Goal: Task Accomplishment & Management: Manage account settings

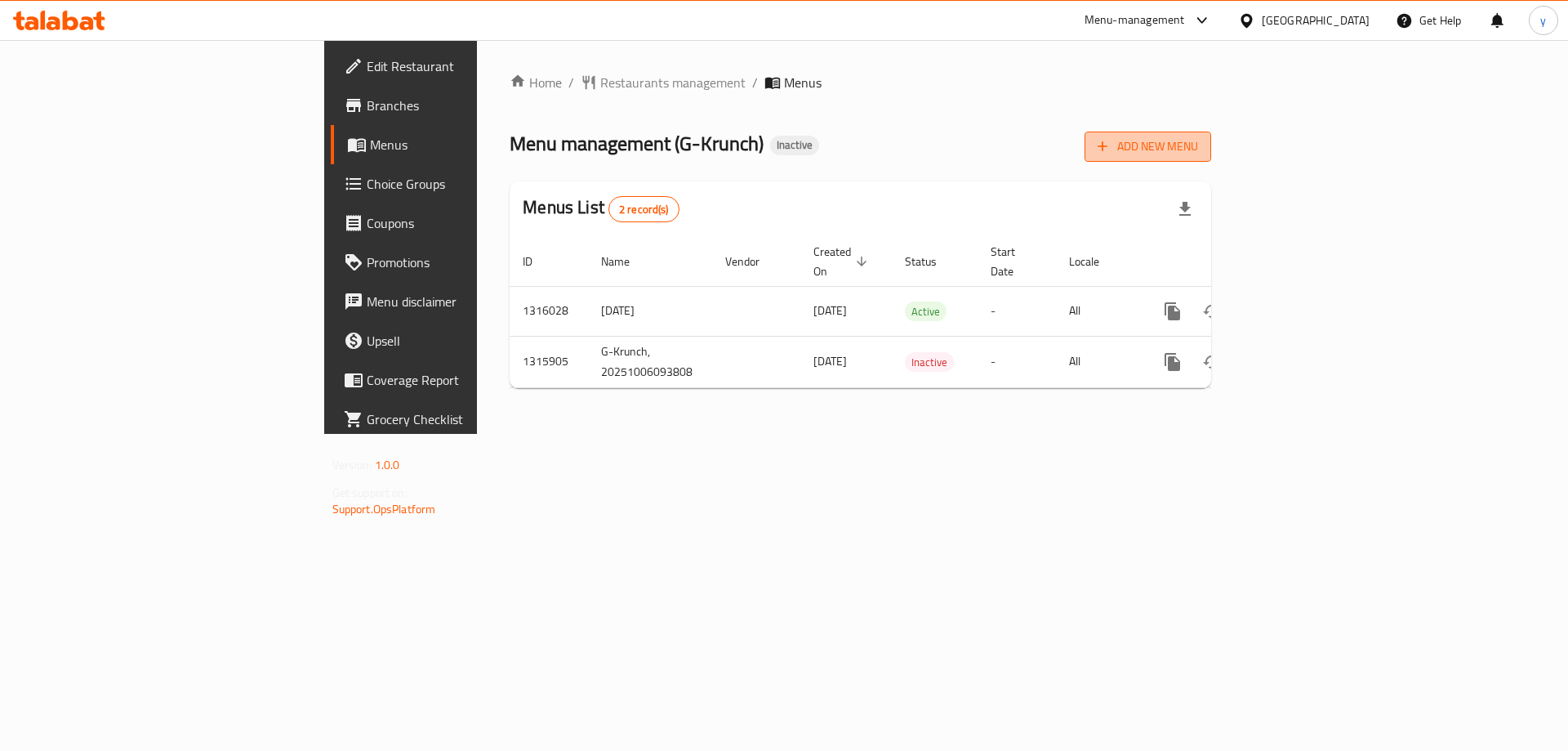
click at [1198, 142] on span "Add New Menu" at bounding box center [1148, 147] width 101 height 21
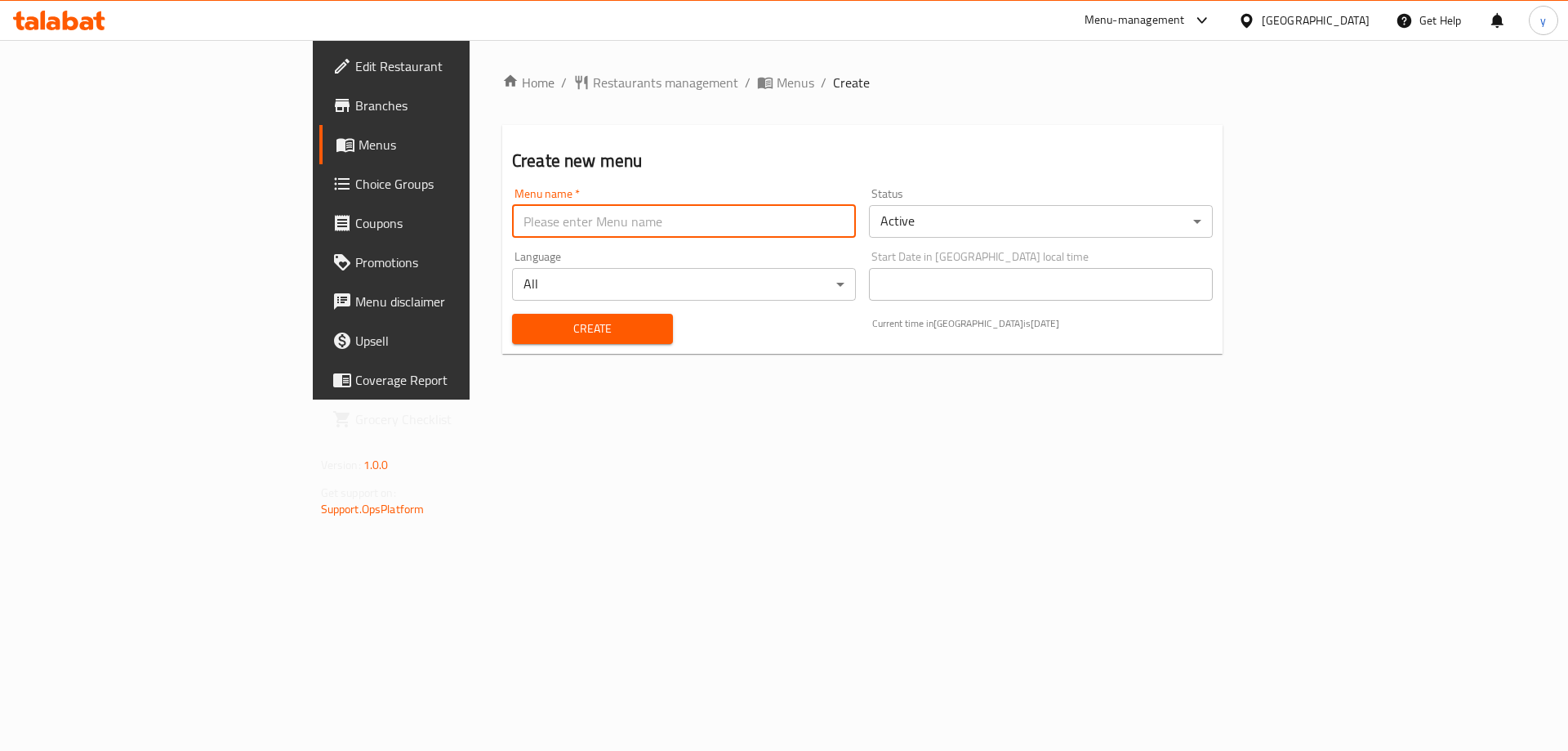
click at [518, 229] on input "text" at bounding box center [684, 221] width 344 height 32
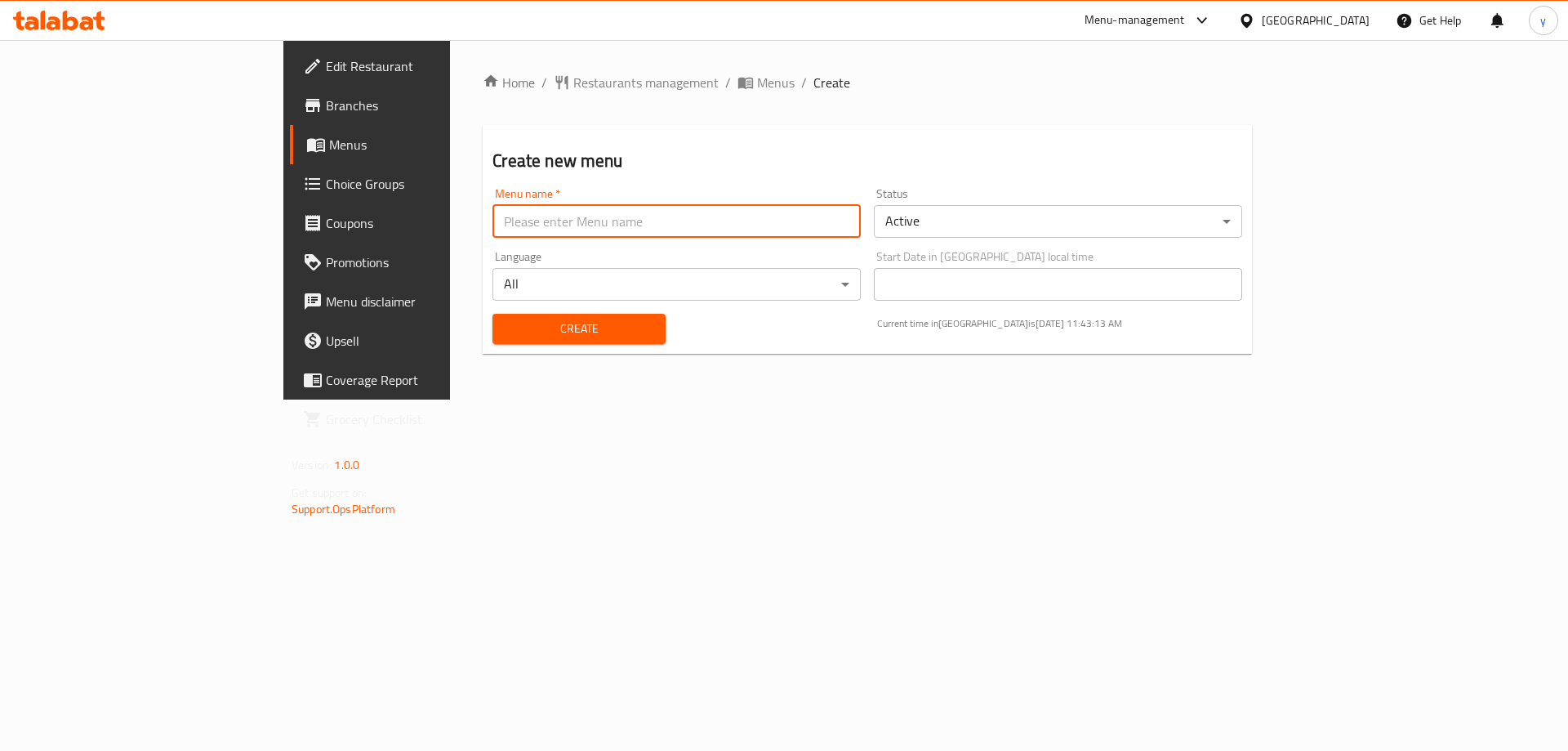
type input "youssef3lla8027"
click at [506, 320] on span "Create" at bounding box center [578, 329] width 146 height 21
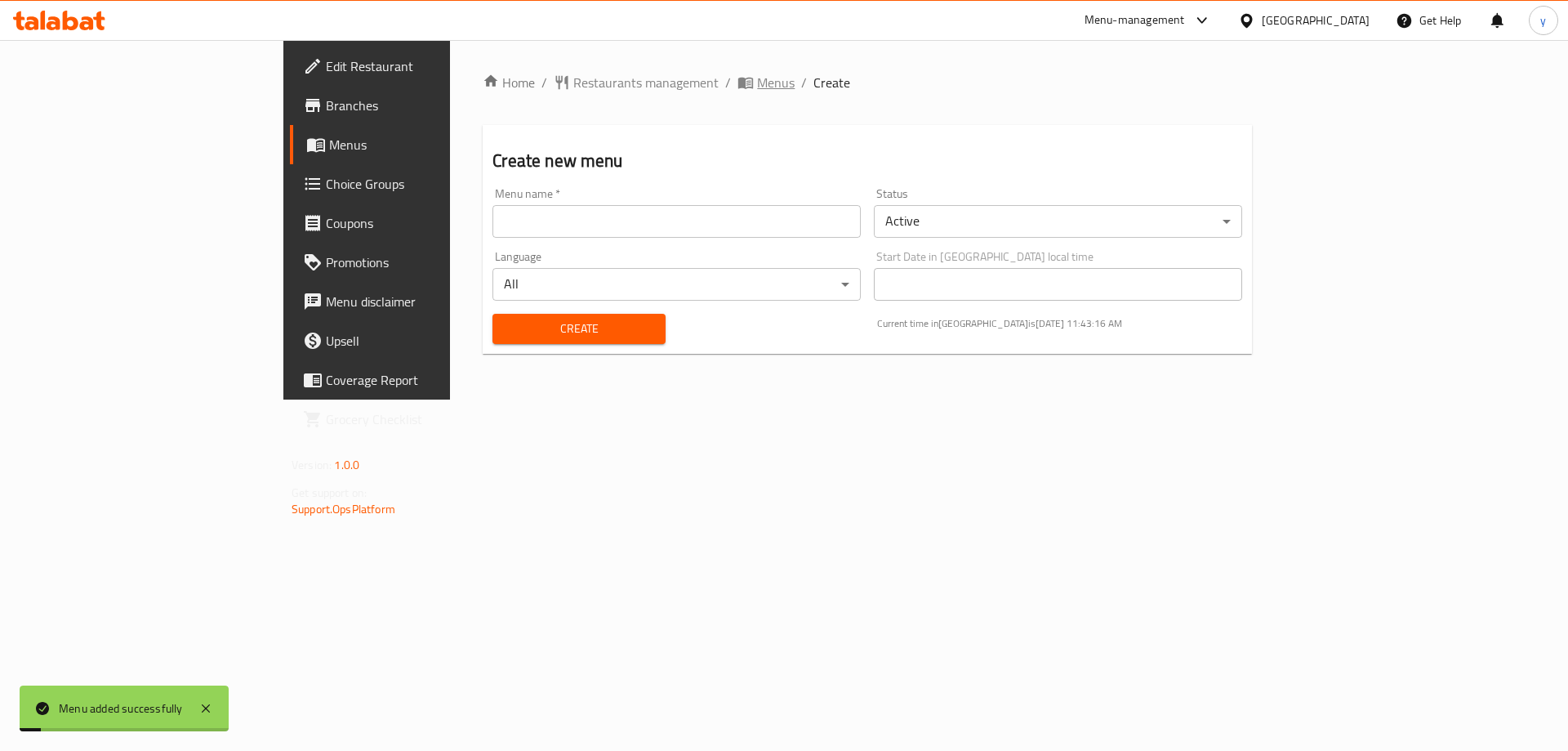
click at [757, 73] on span "Menus" at bounding box center [775, 82] width 38 height 20
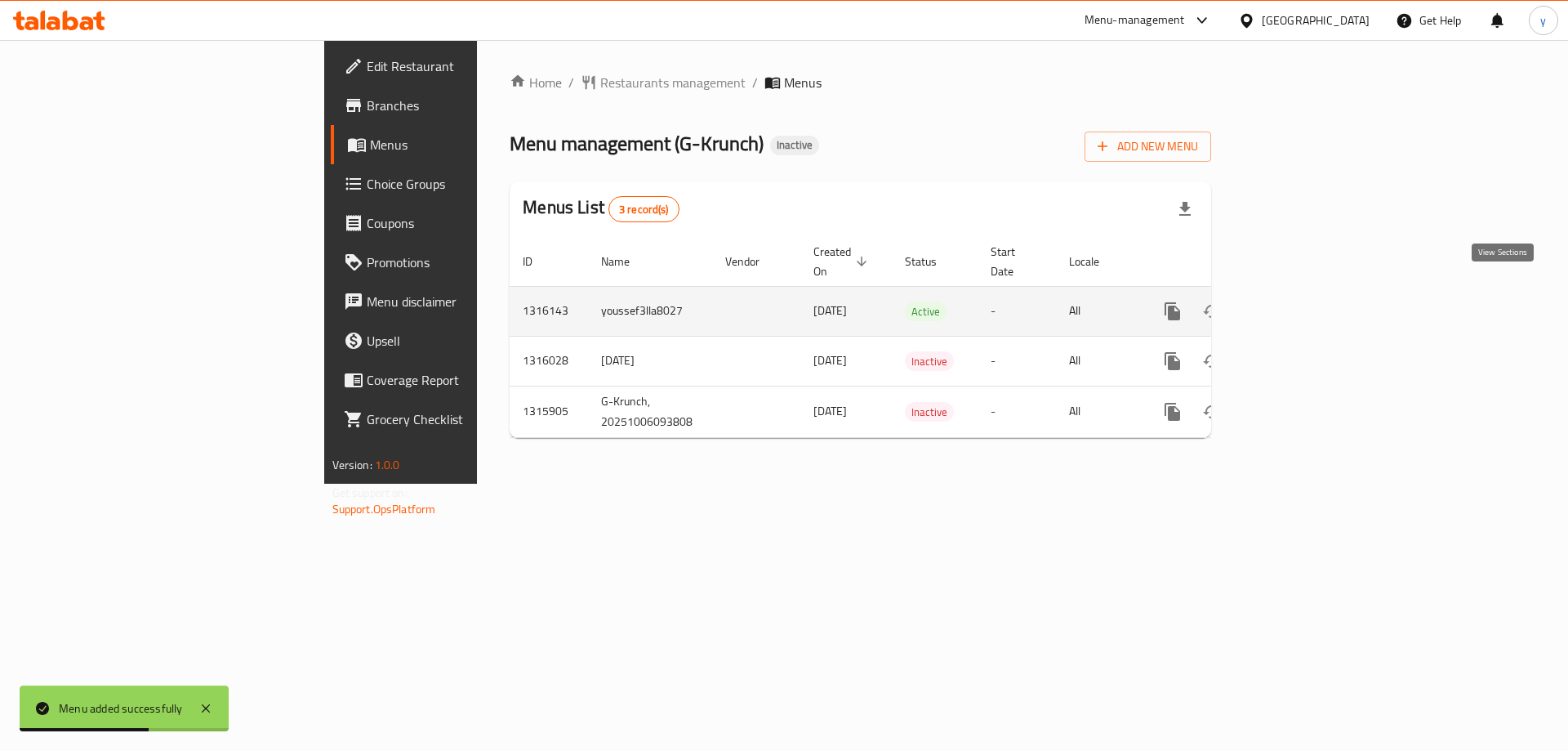
click at [1300, 302] on icon "enhanced table" at bounding box center [1290, 311] width 20 height 20
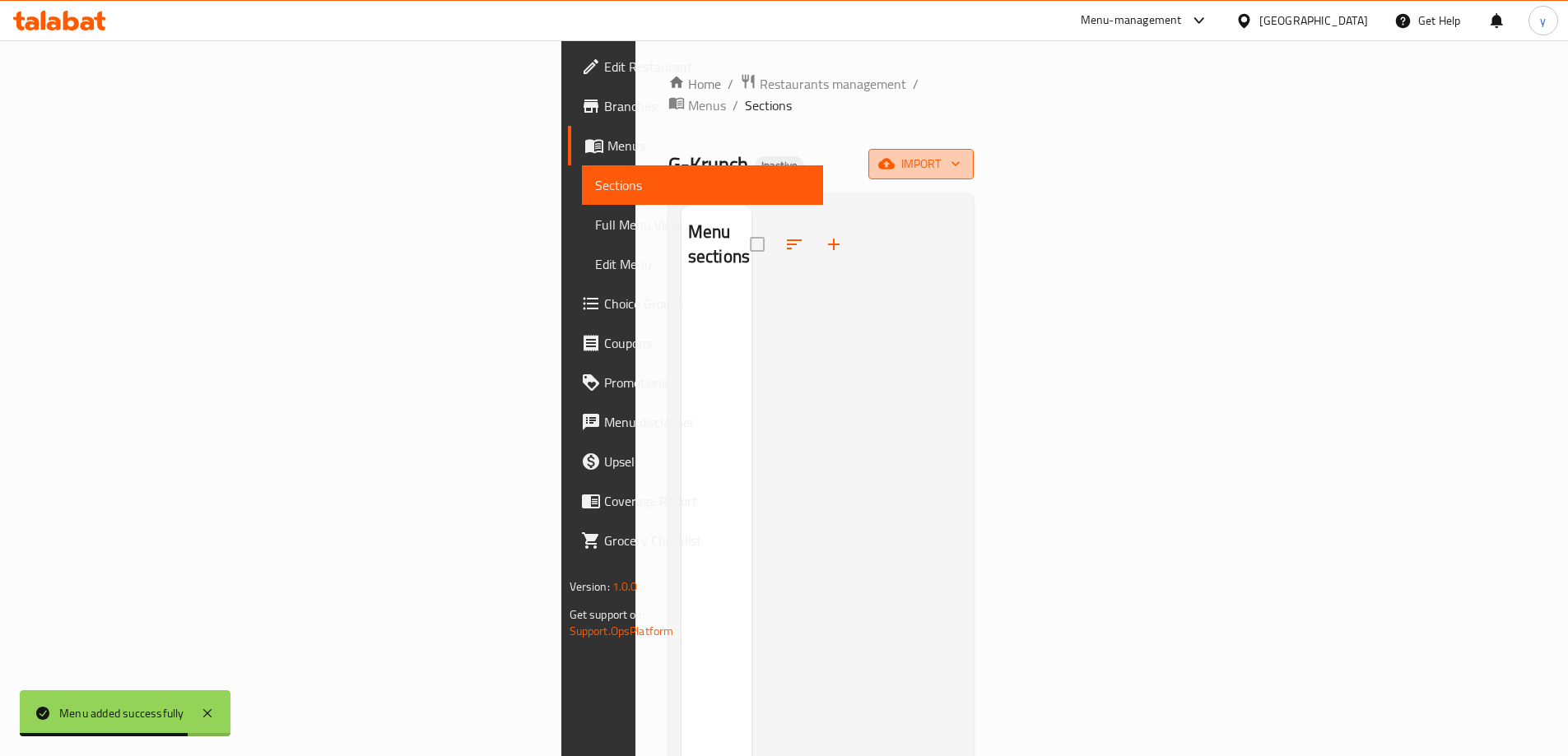
click at [960, 154] on span "import" at bounding box center [921, 164] width 79 height 21
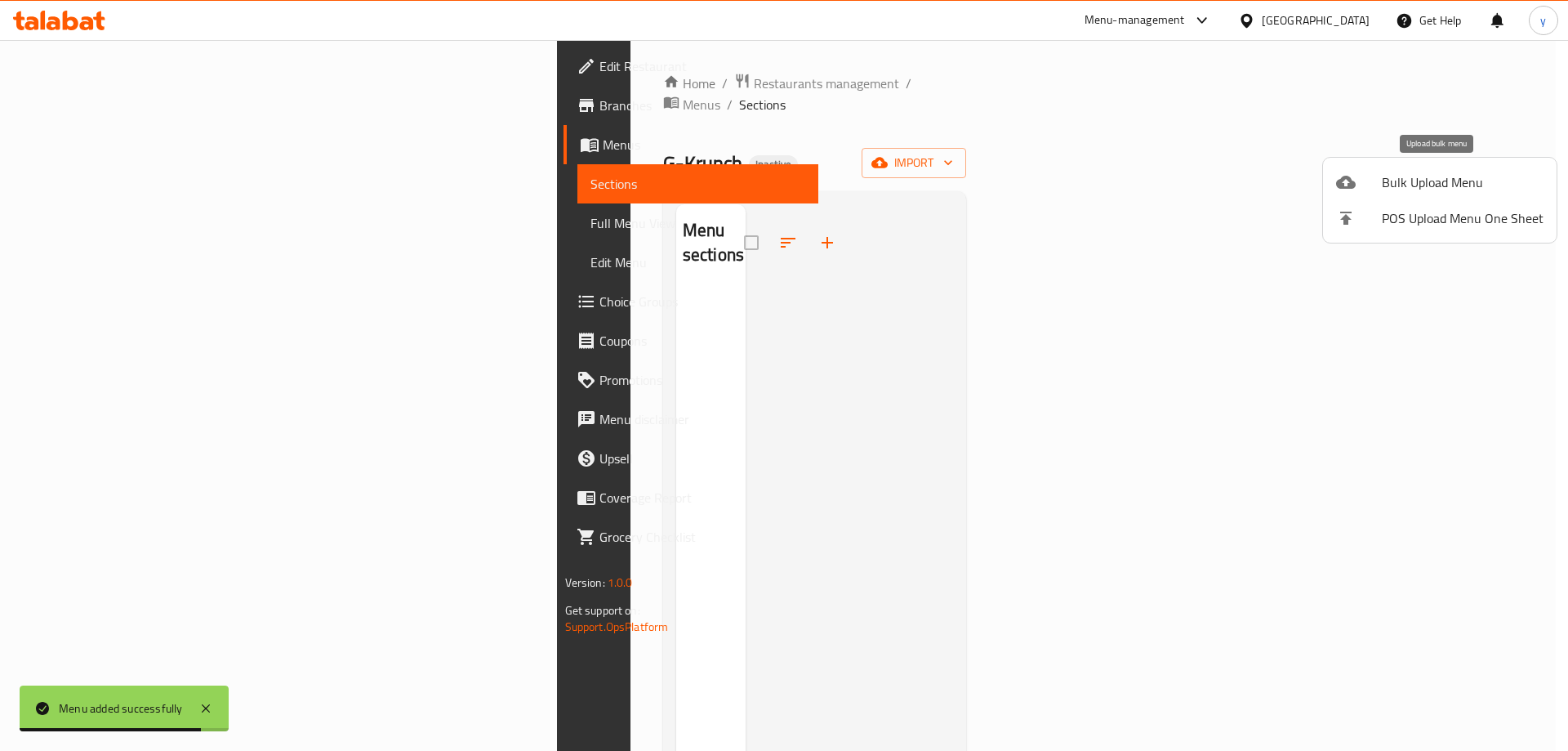
click at [1396, 181] on span "Bulk Upload Menu" at bounding box center [1462, 182] width 161 height 20
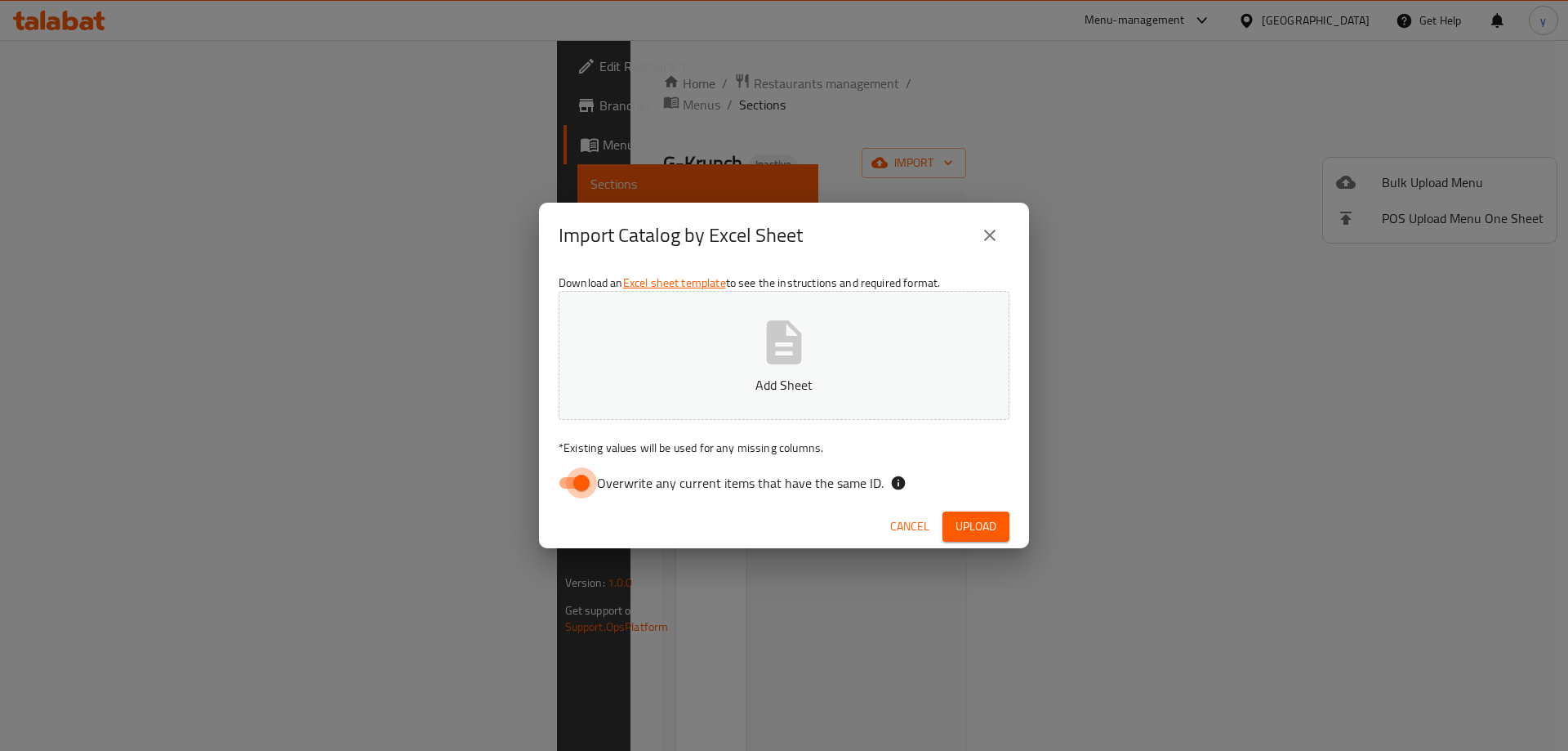
drag, startPoint x: 574, startPoint y: 477, endPoint x: 731, endPoint y: 387, distance: 181.0
click at [576, 477] on input "Overwrite any current items that have the same ID." at bounding box center [581, 483] width 93 height 31
checkbox input "false"
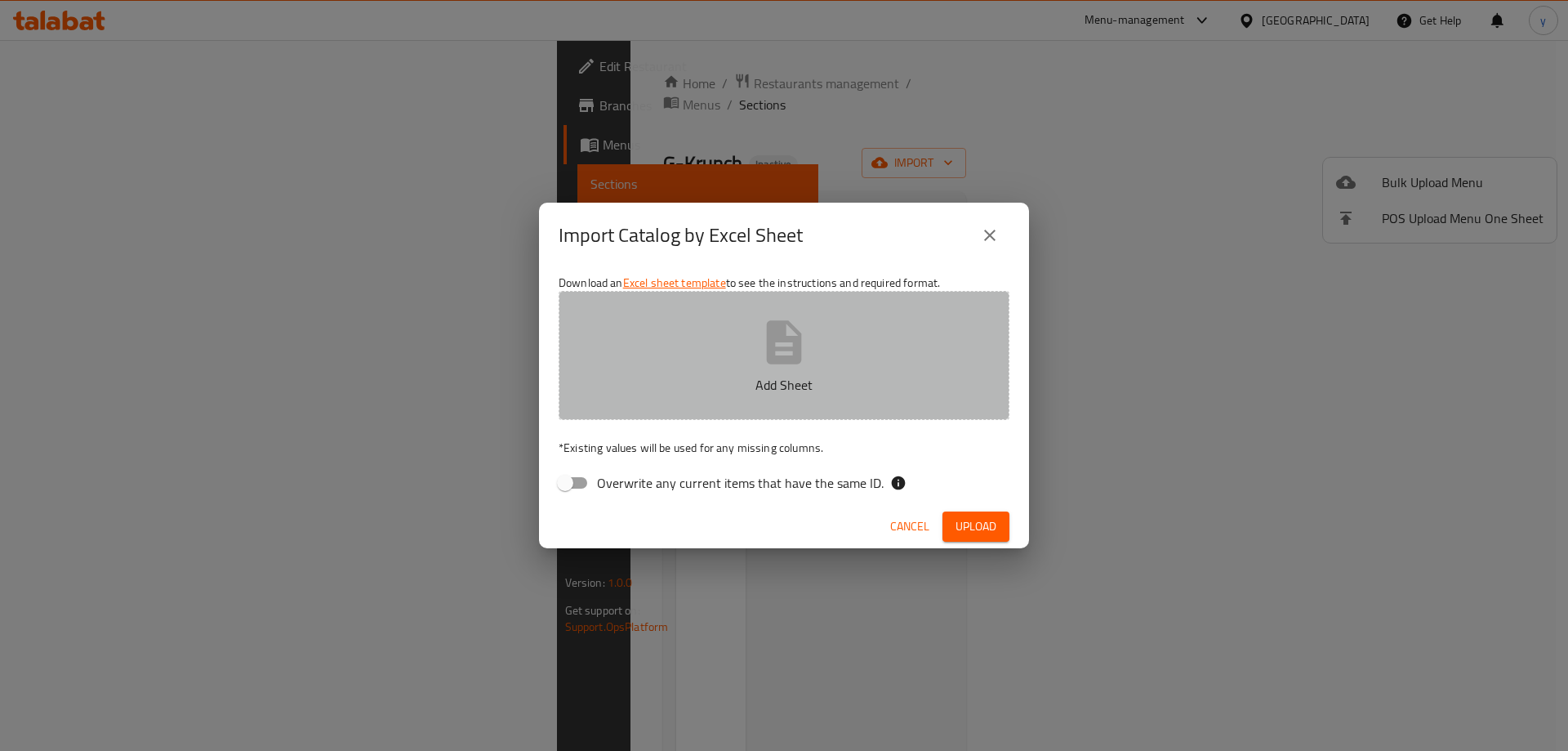
click at [732, 386] on p "Add Sheet" at bounding box center [784, 384] width 401 height 20
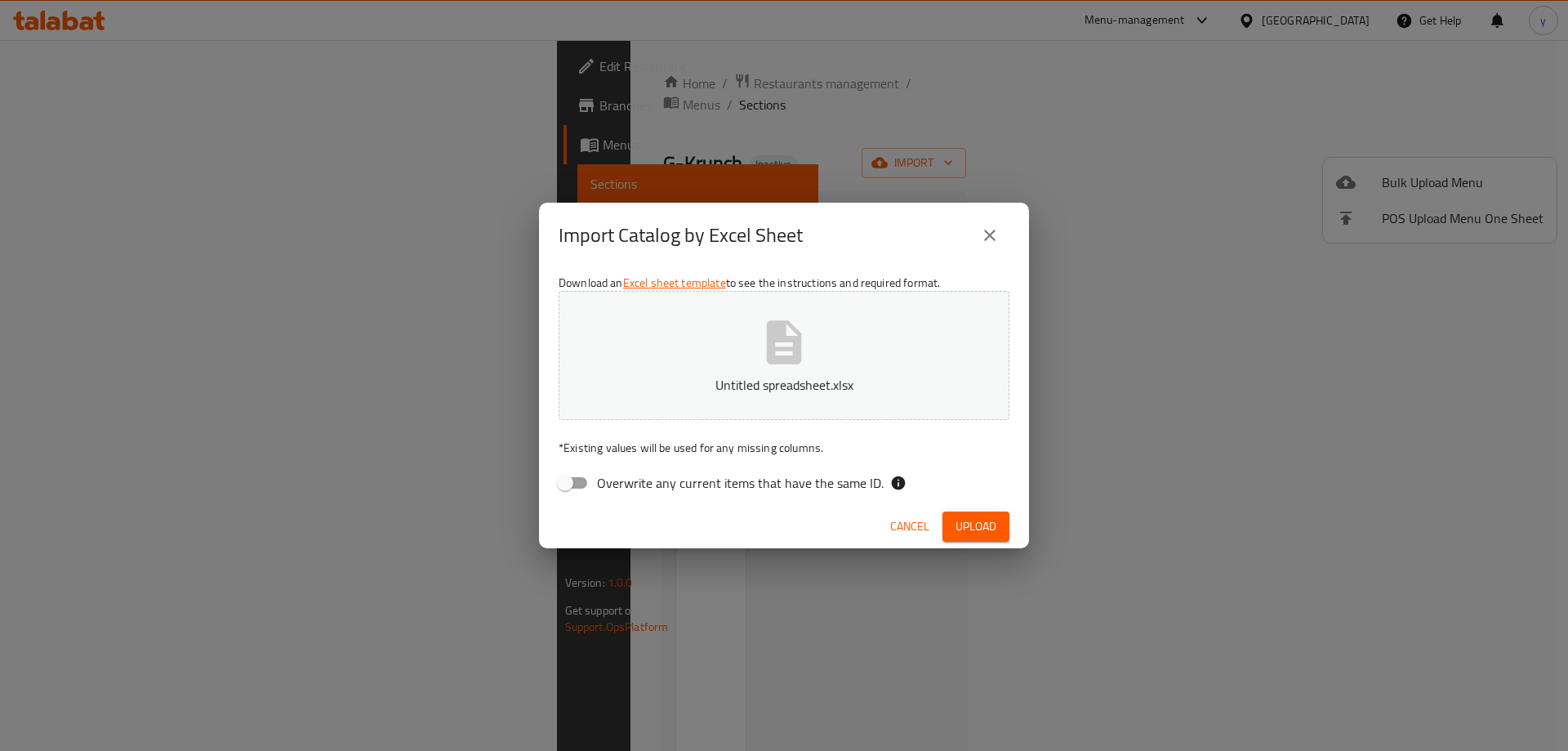
click at [973, 517] on span "Upload" at bounding box center [976, 526] width 41 height 21
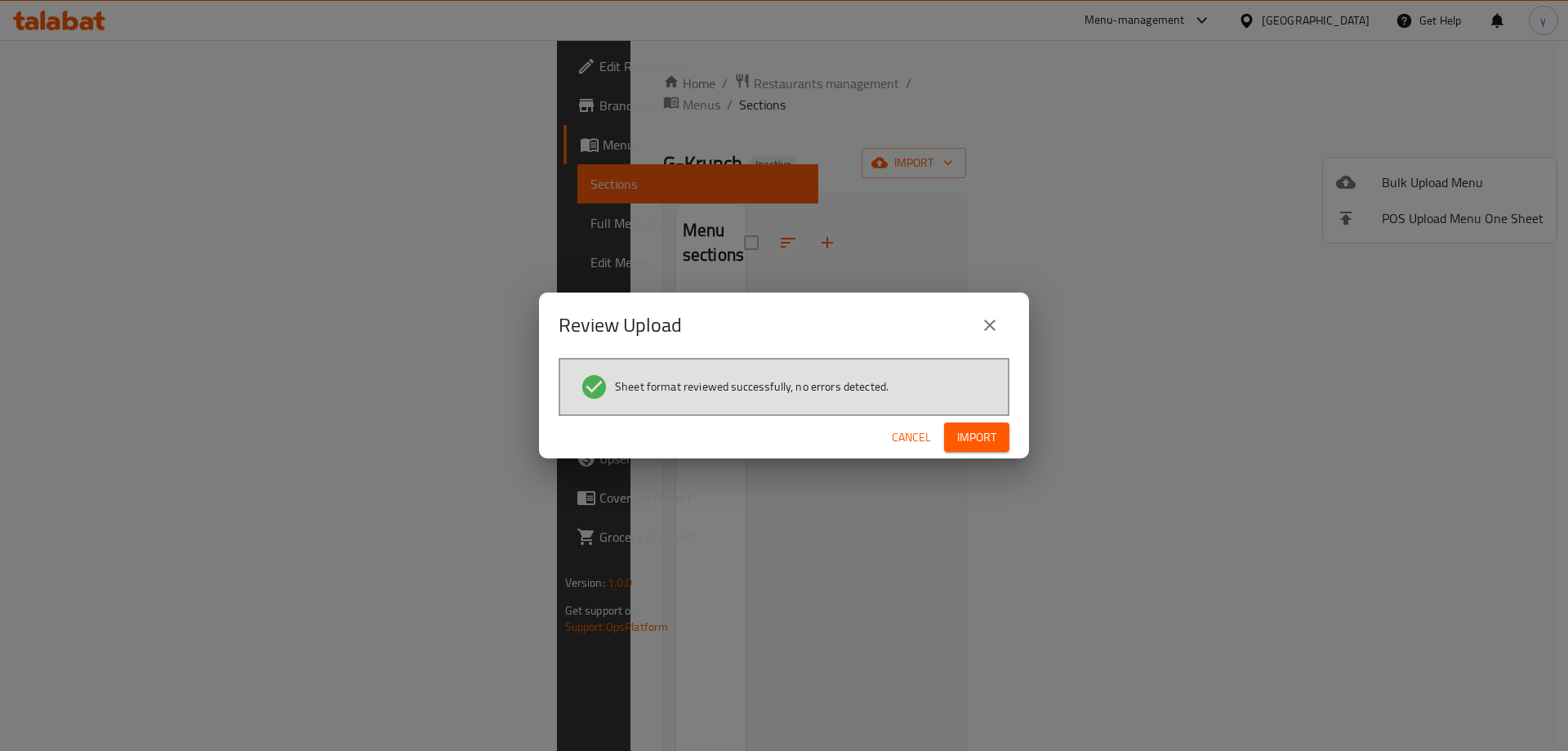
click at [986, 431] on span "Import" at bounding box center [977, 437] width 39 height 21
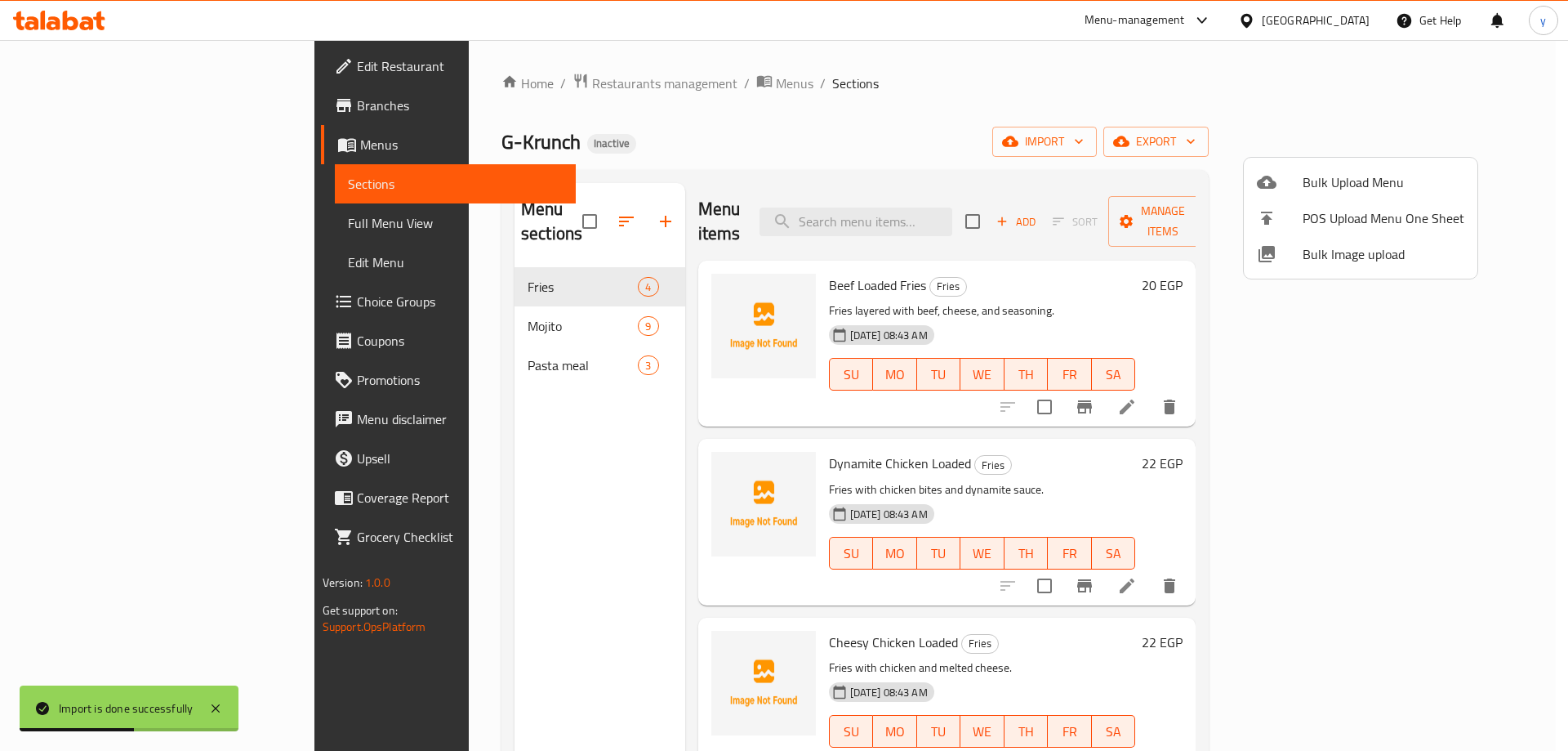
click at [56, 216] on div at bounding box center [784, 375] width 1568 height 751
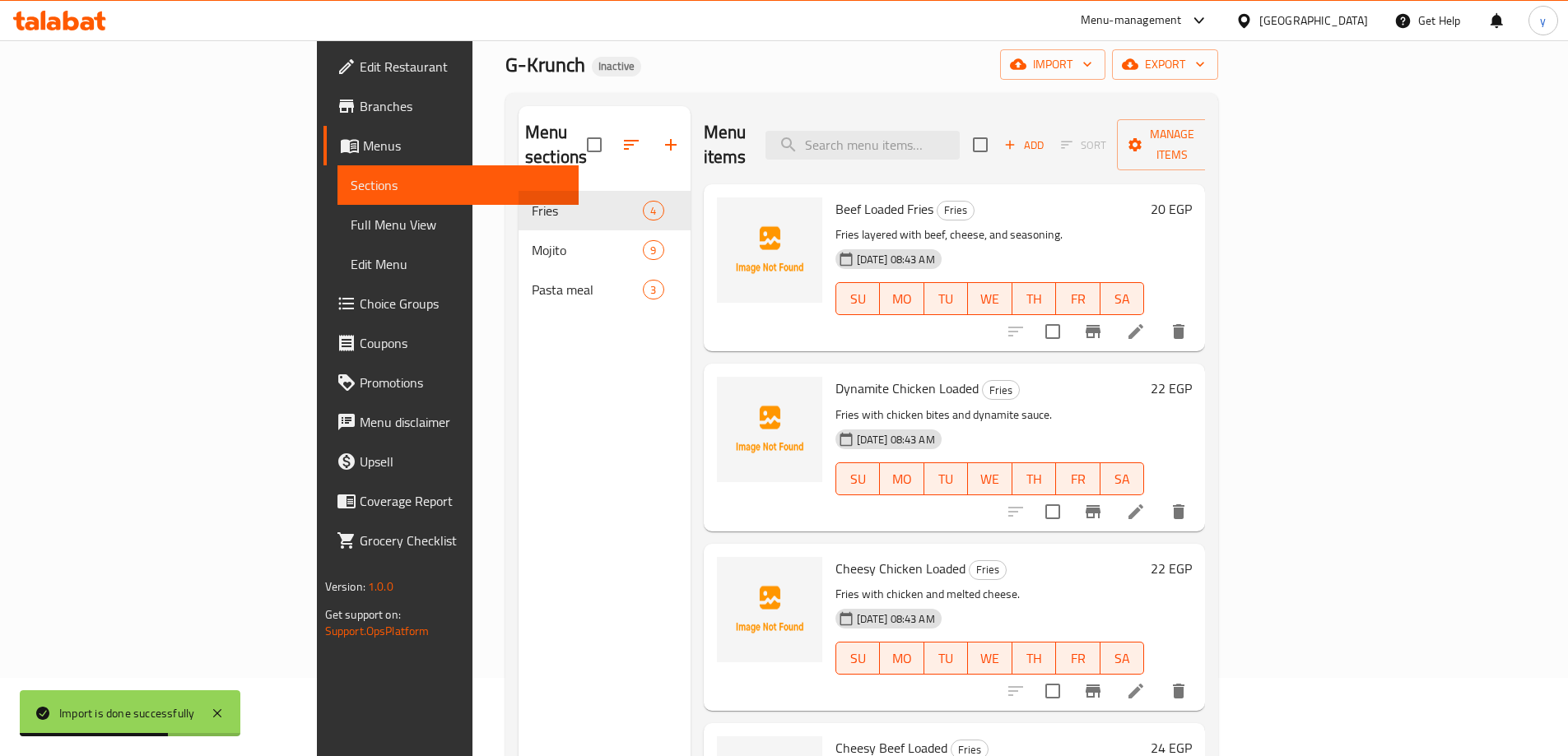
scroll to position [164, 0]
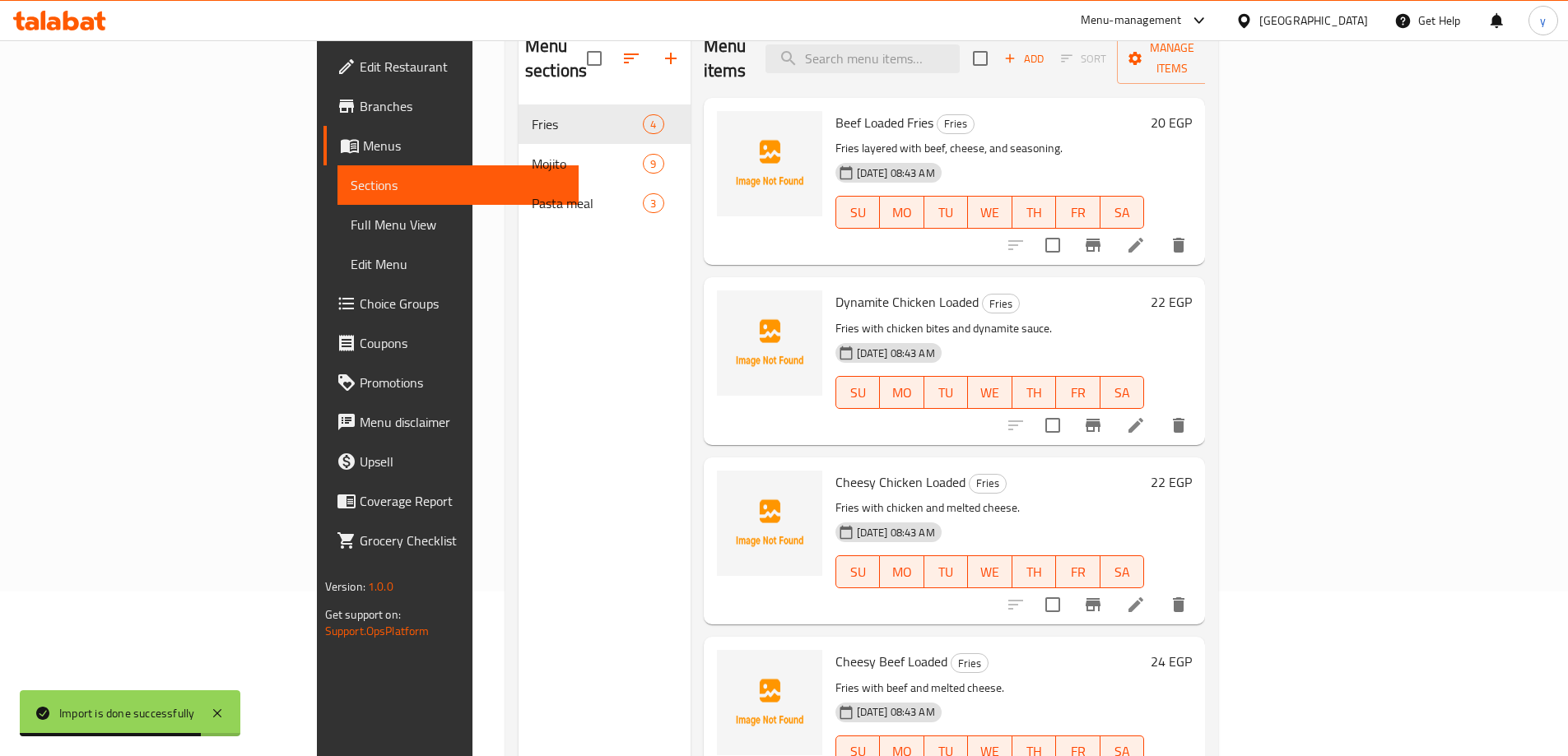
click at [337, 212] on link "Full Menu View" at bounding box center [458, 224] width 241 height 40
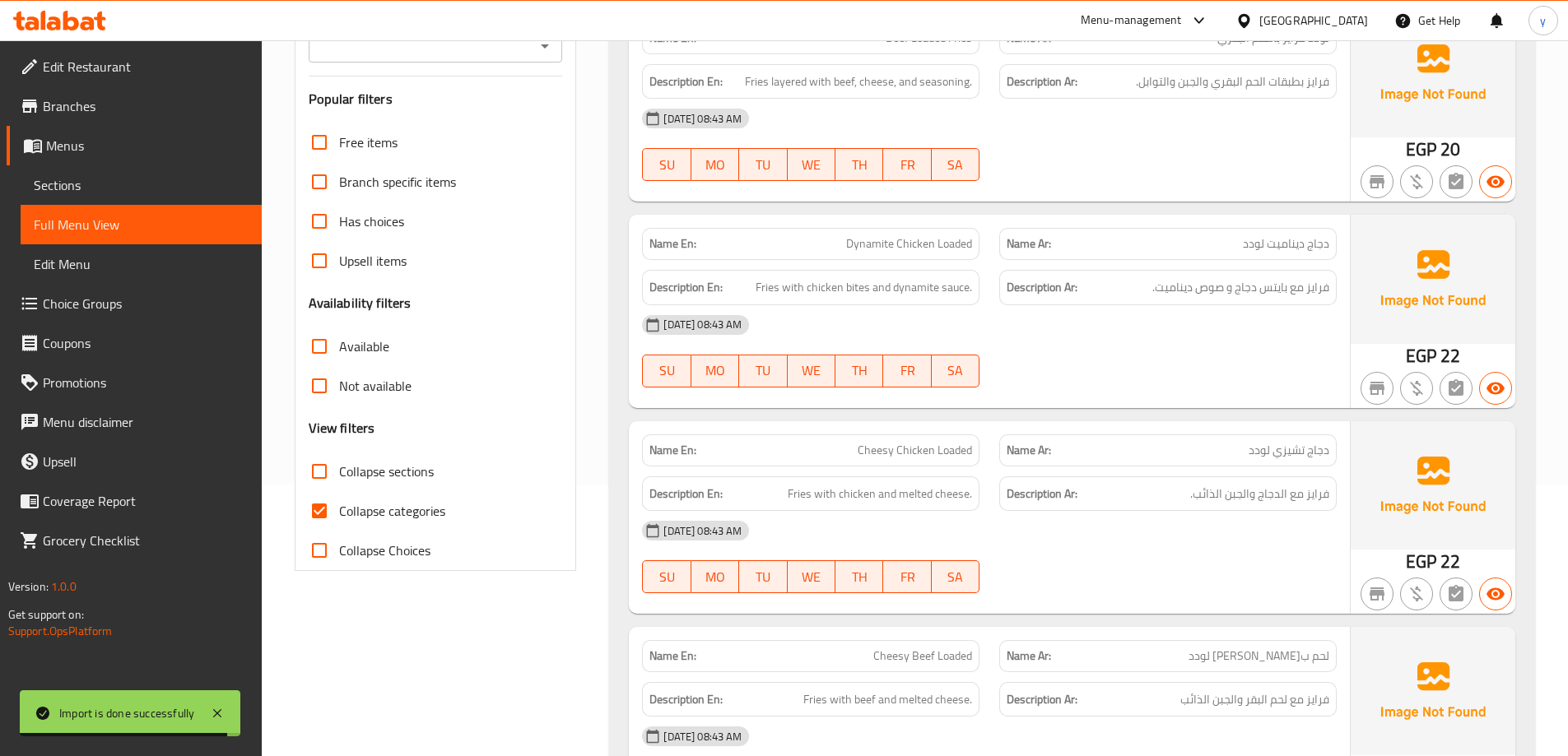
scroll to position [329, 0]
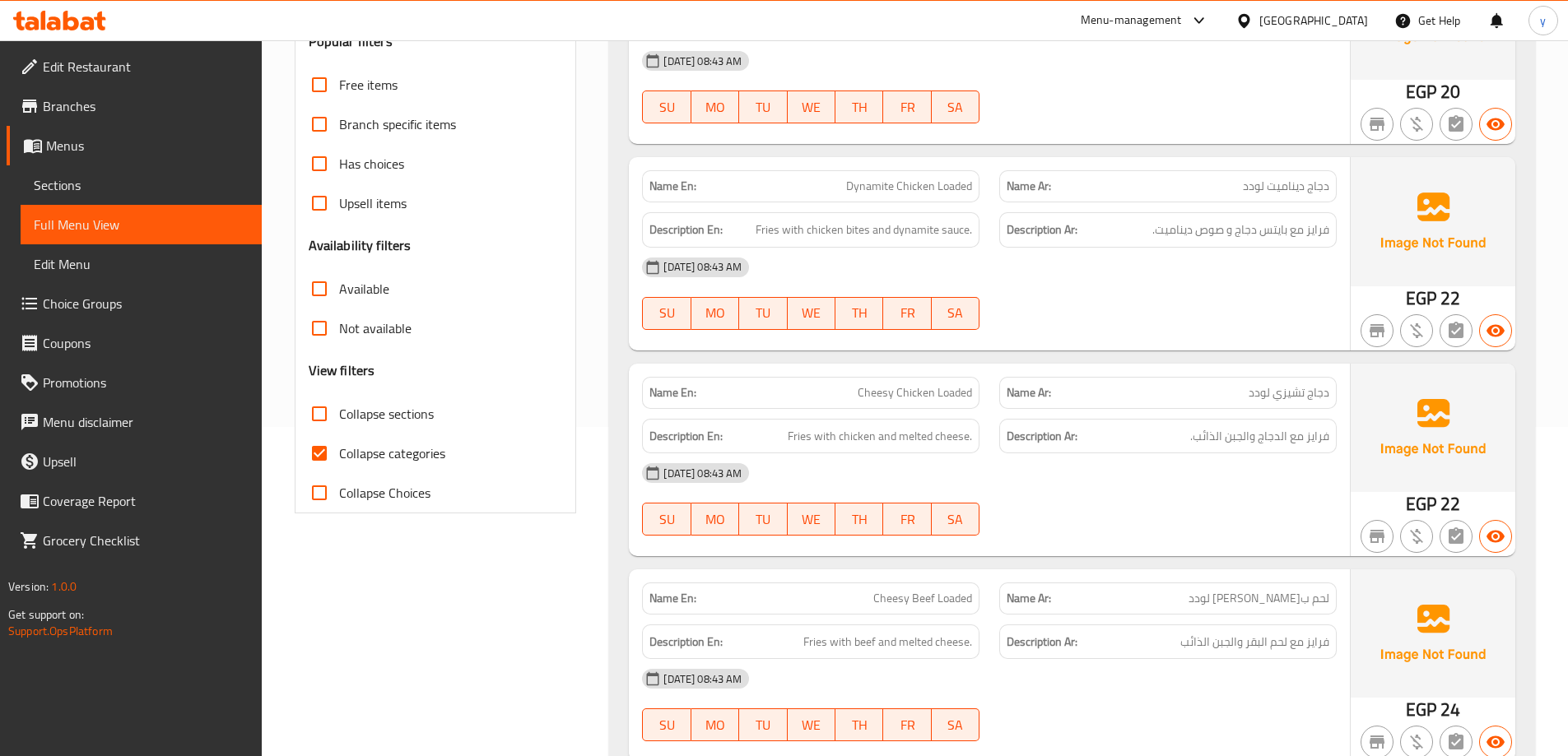
click at [422, 447] on span "Collapse categories" at bounding box center [392, 452] width 106 height 20
click at [339, 447] on input "Collapse categories" at bounding box center [319, 453] width 40 height 40
checkbox input "false"
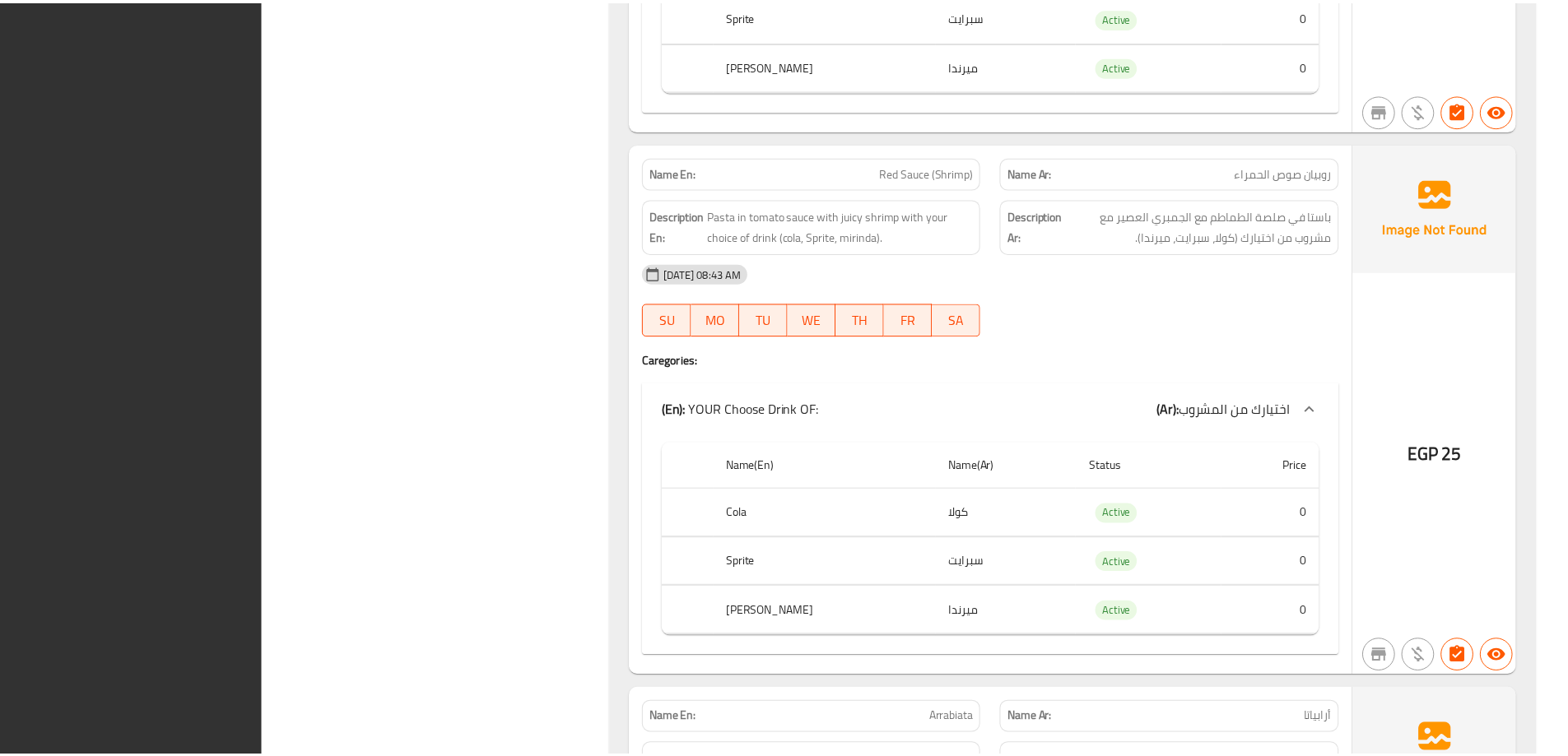
scroll to position [4073, 0]
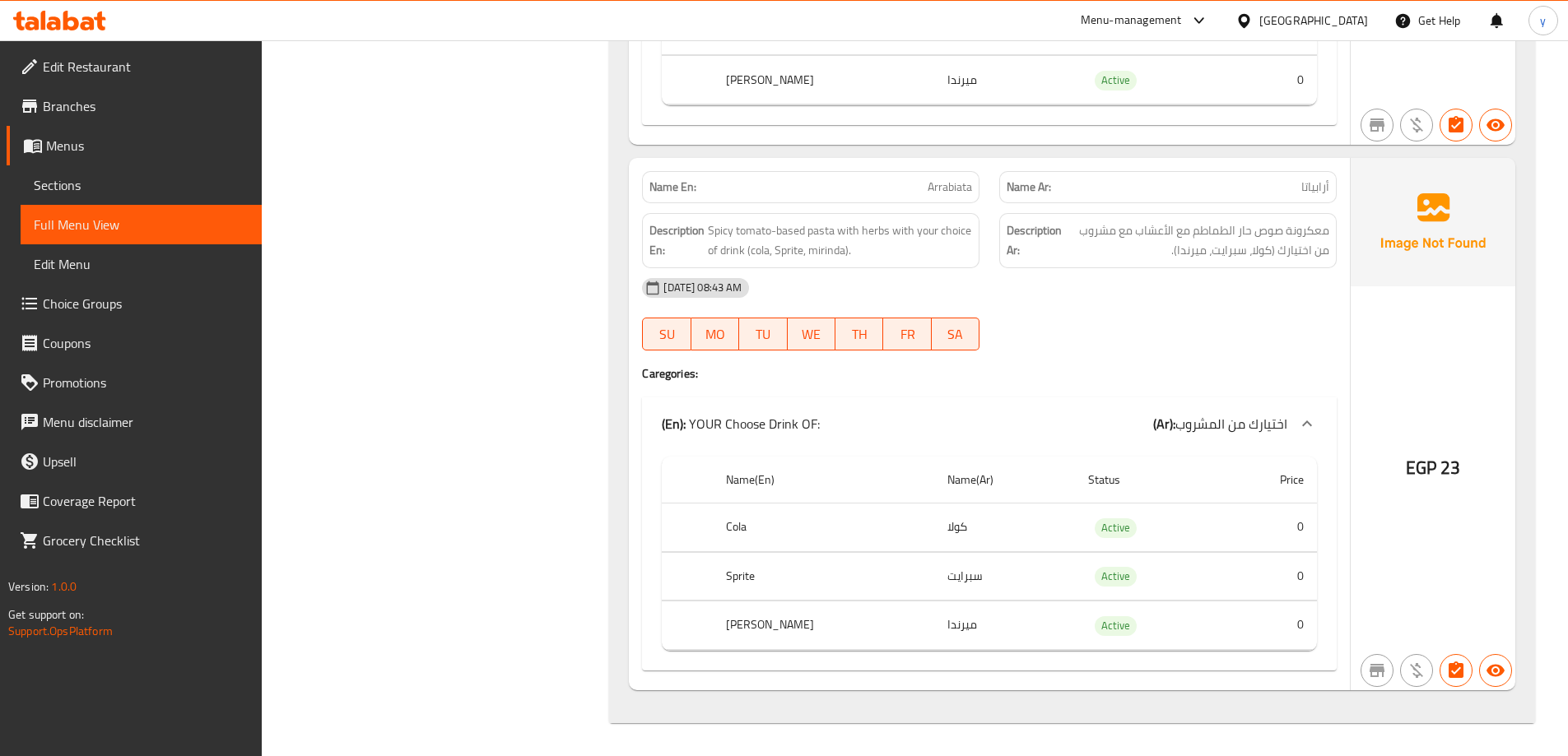
click at [97, 187] on span "Sections" at bounding box center [141, 185] width 215 height 20
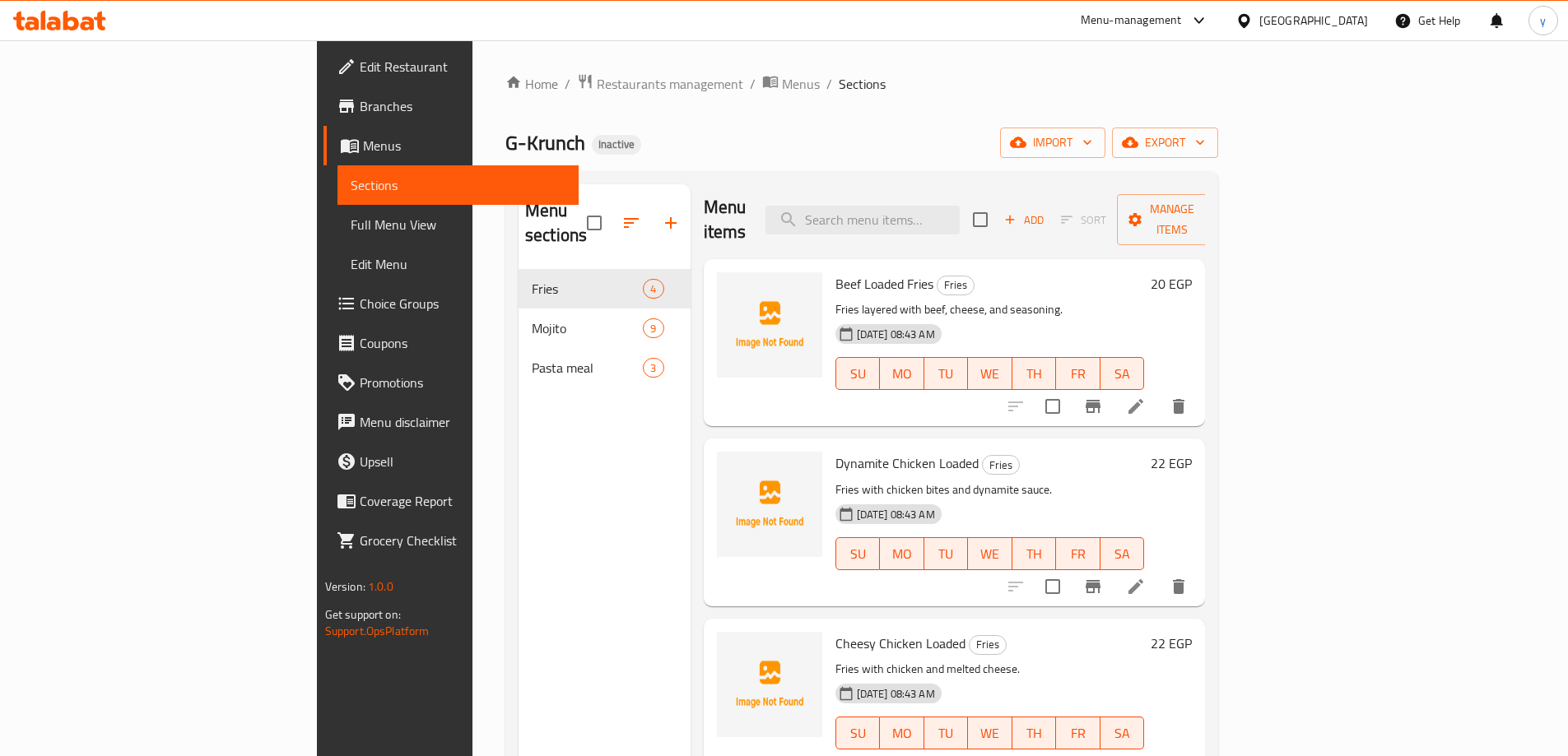
scroll to position [4, 0]
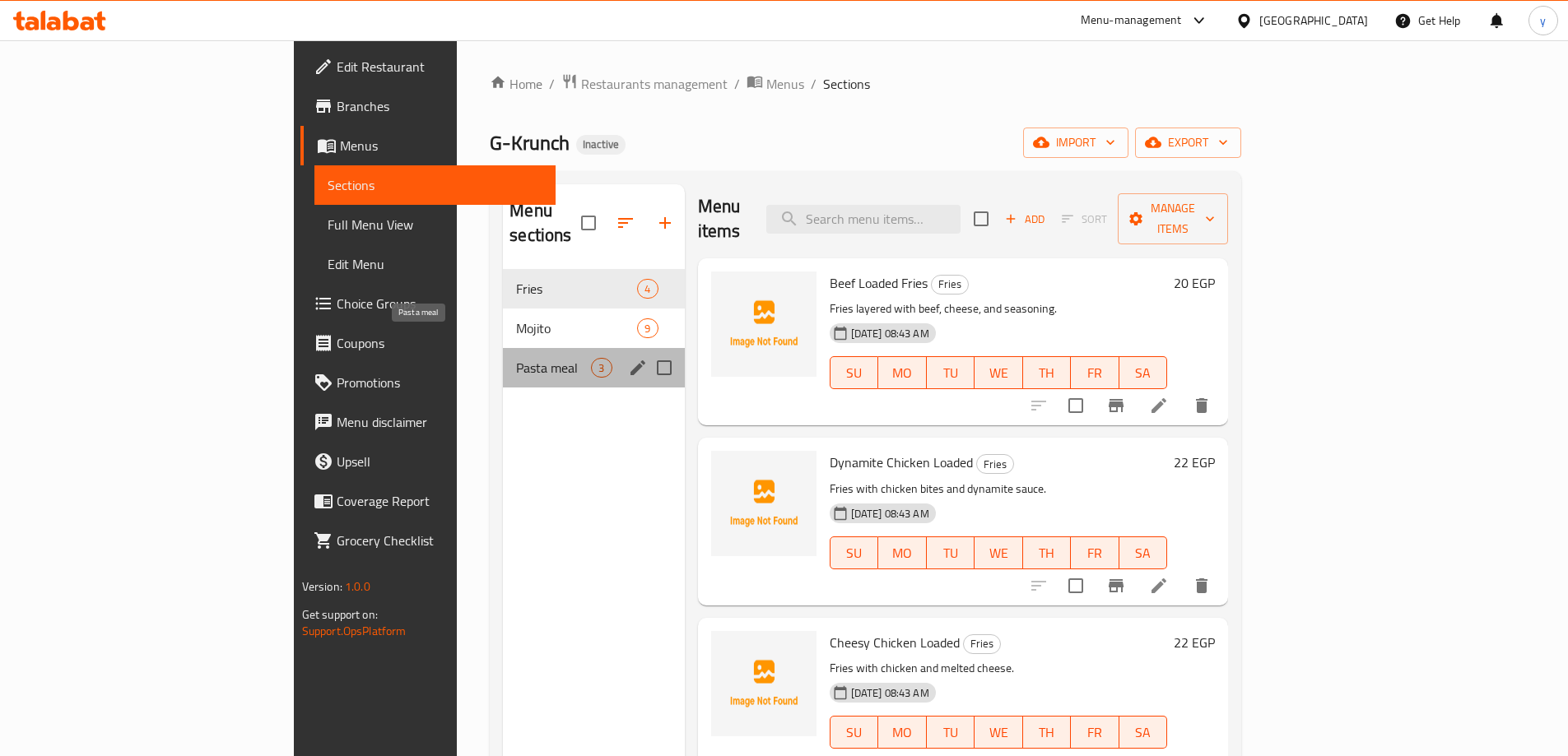
click at [516, 358] on span "Pasta meal" at bounding box center [553, 367] width 75 height 20
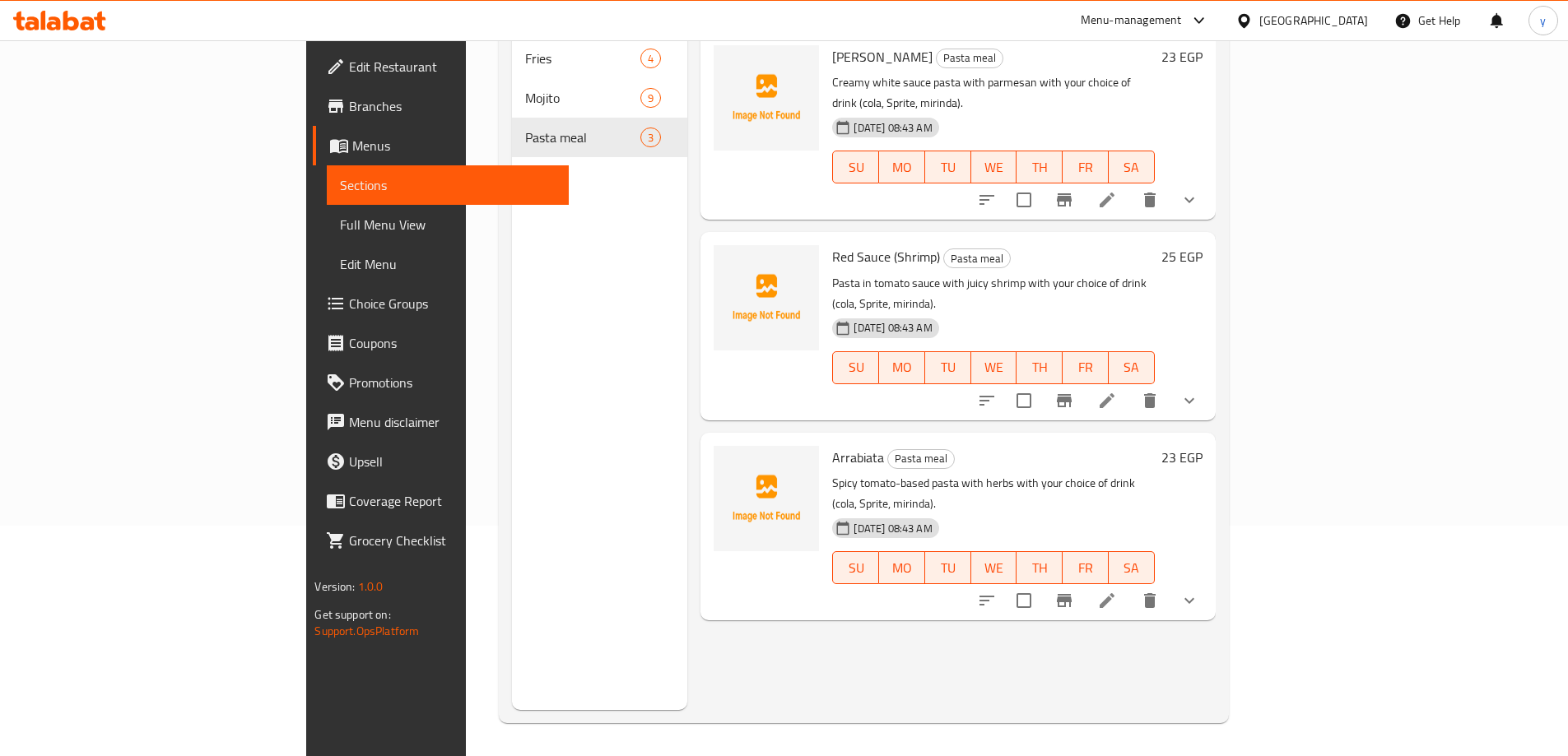
scroll to position [148, 0]
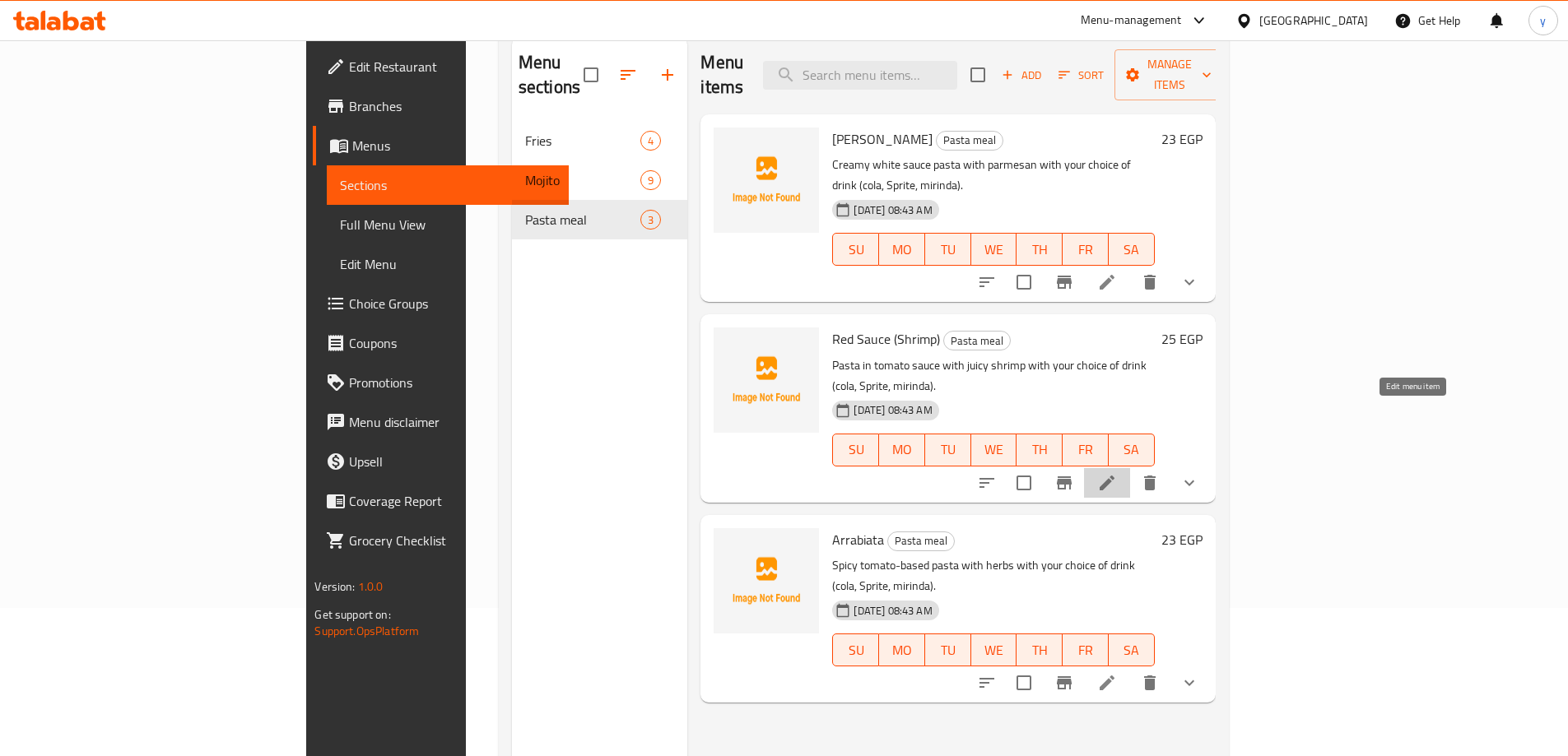
click at [1117, 473] on icon at bounding box center [1107, 482] width 20 height 20
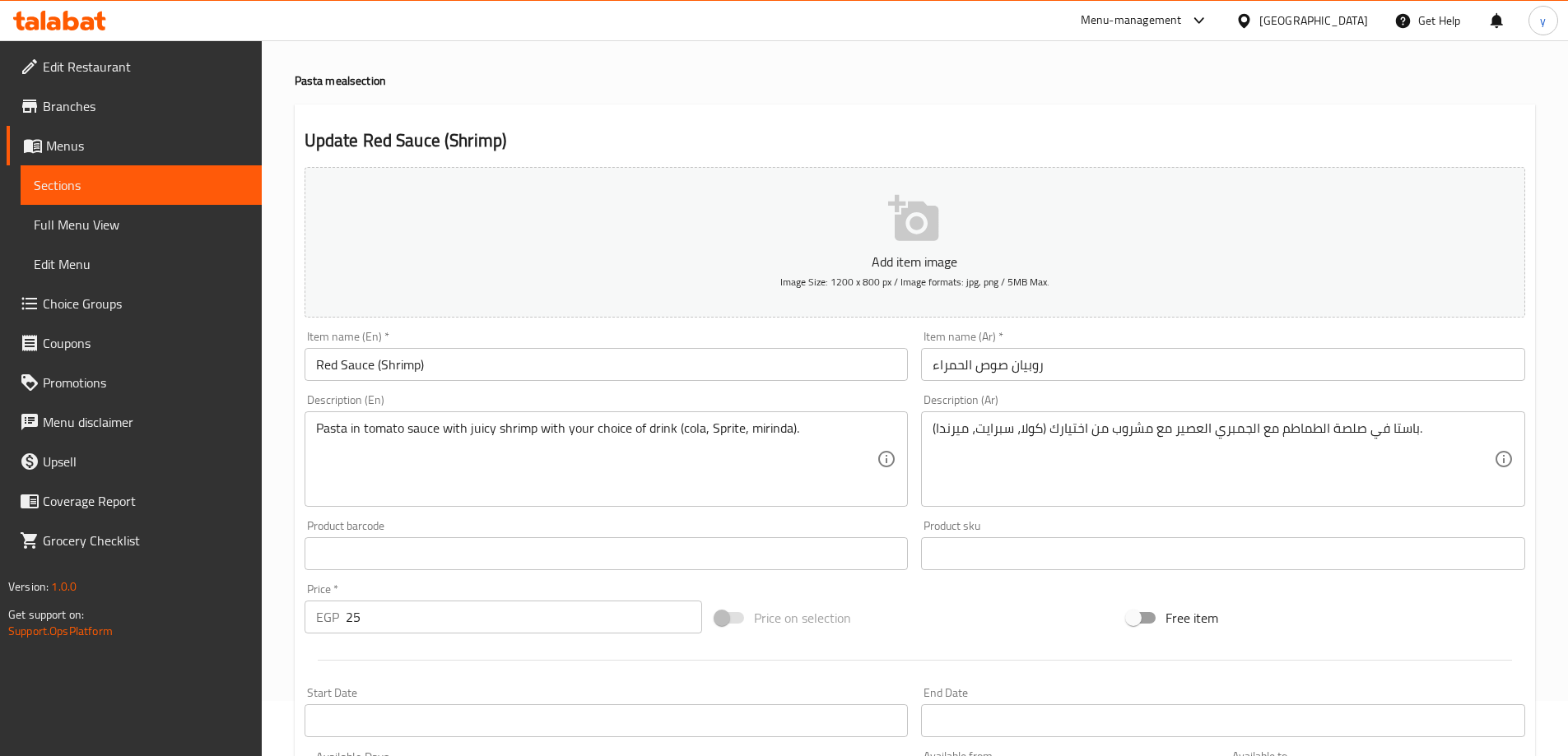
scroll to position [83, 0]
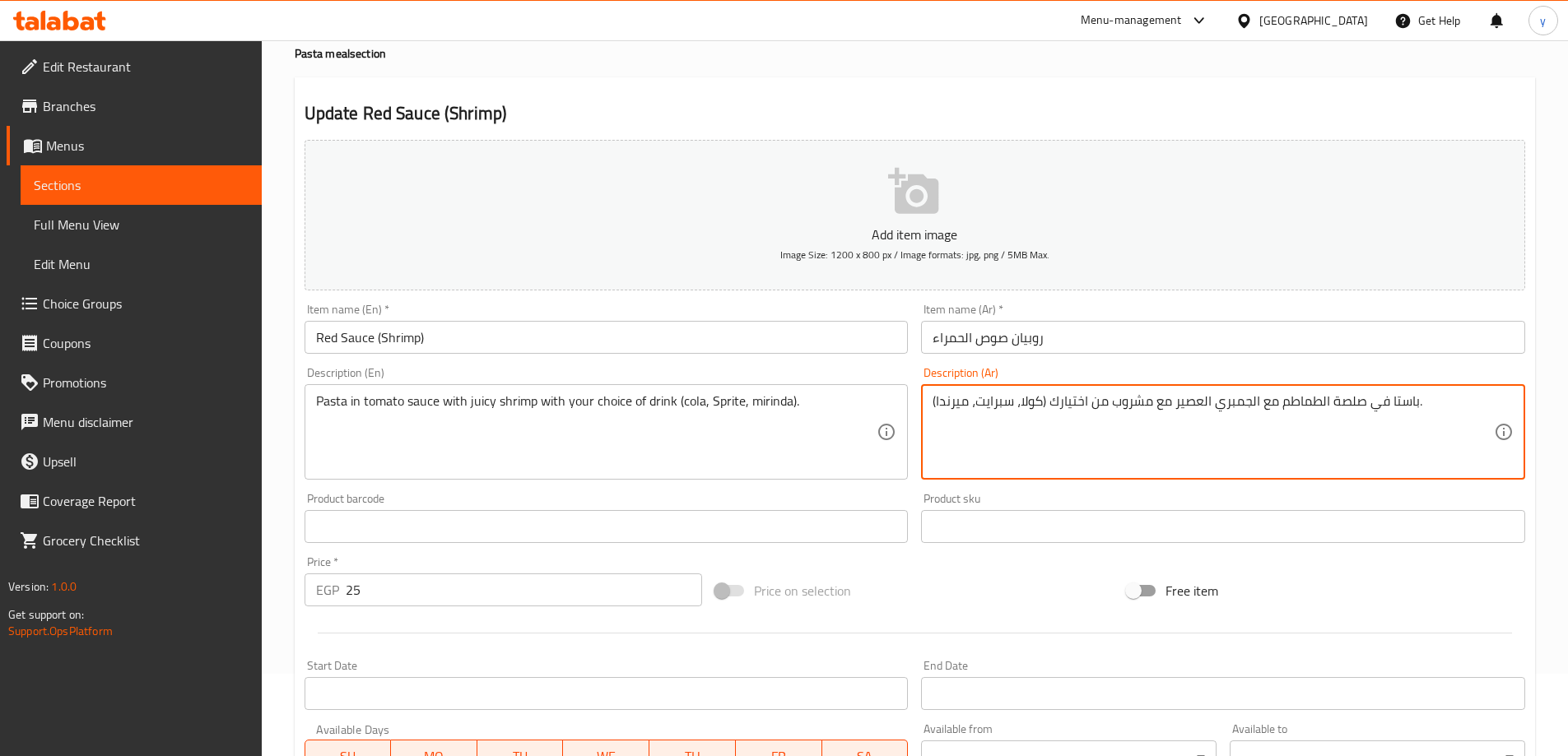
click at [1185, 401] on textarea "باستا في صلصة الطماطم مع الجمبري العصير مع مشروب من اختيارك (كولا، سبرايت، ميرن…" at bounding box center [1213, 432] width 561 height 78
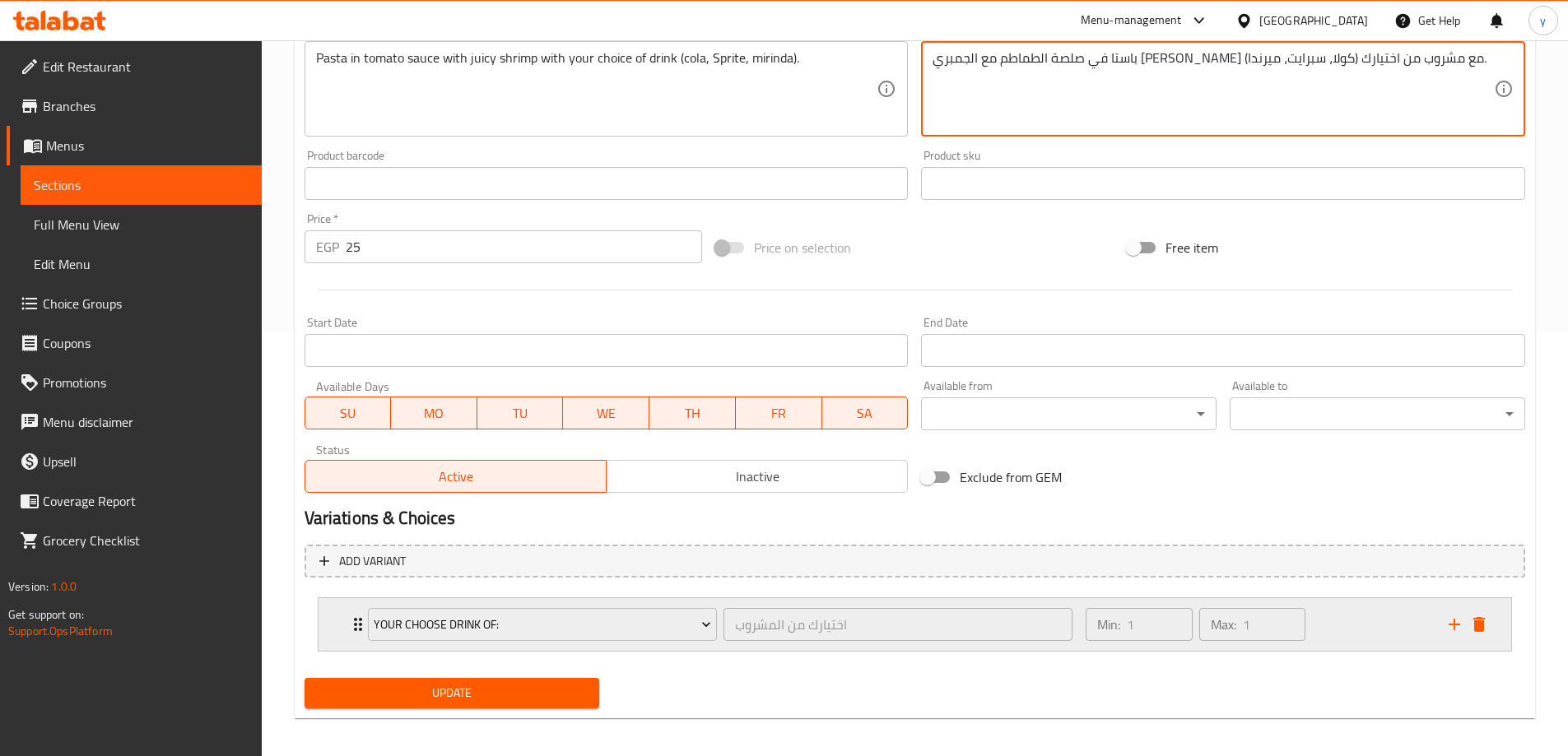
scroll to position [433, 0]
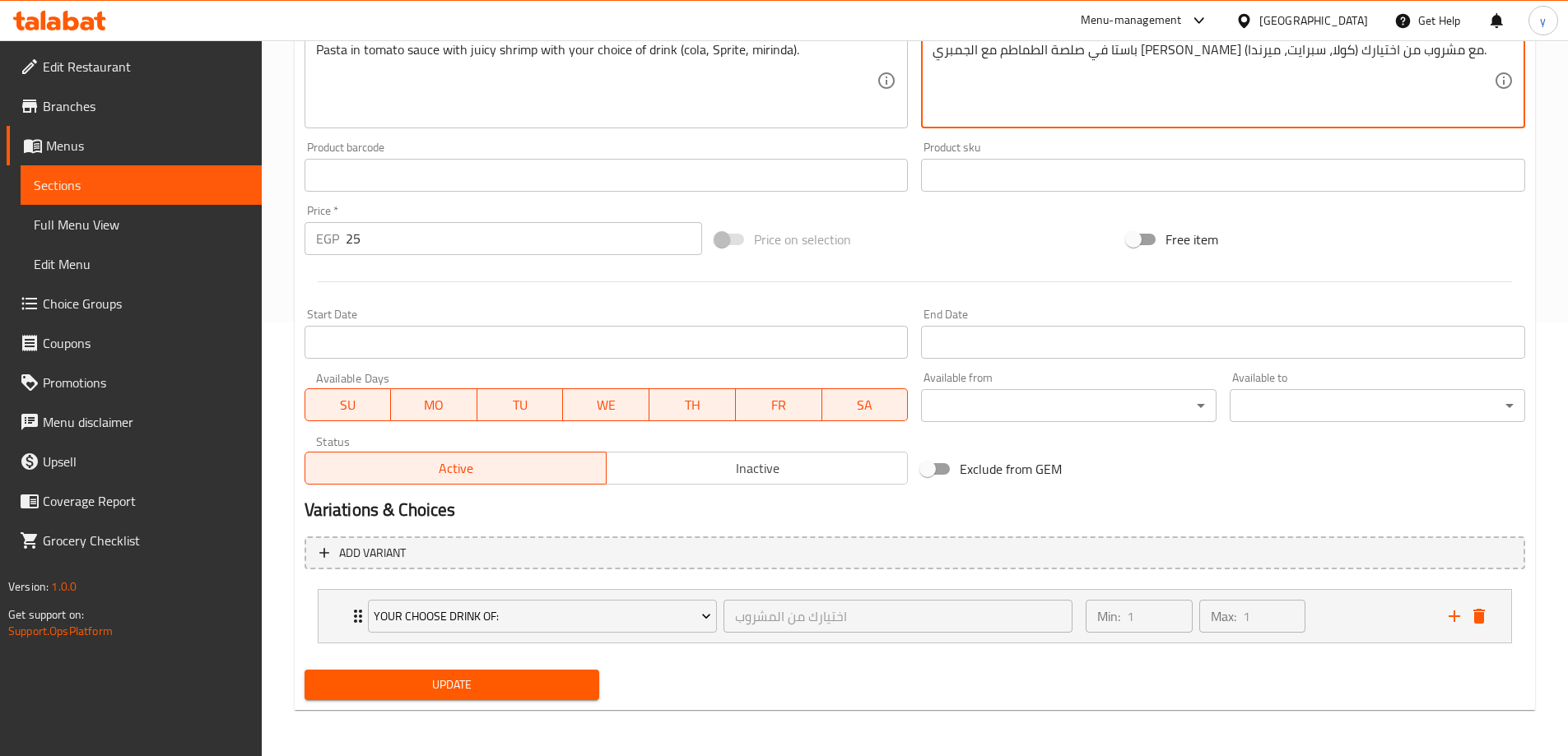
type textarea "باستا في صلصة الطماطم مع الجمبري [PERSON_NAME] مع مشروب من اختيارك (كولا، سبراي…"
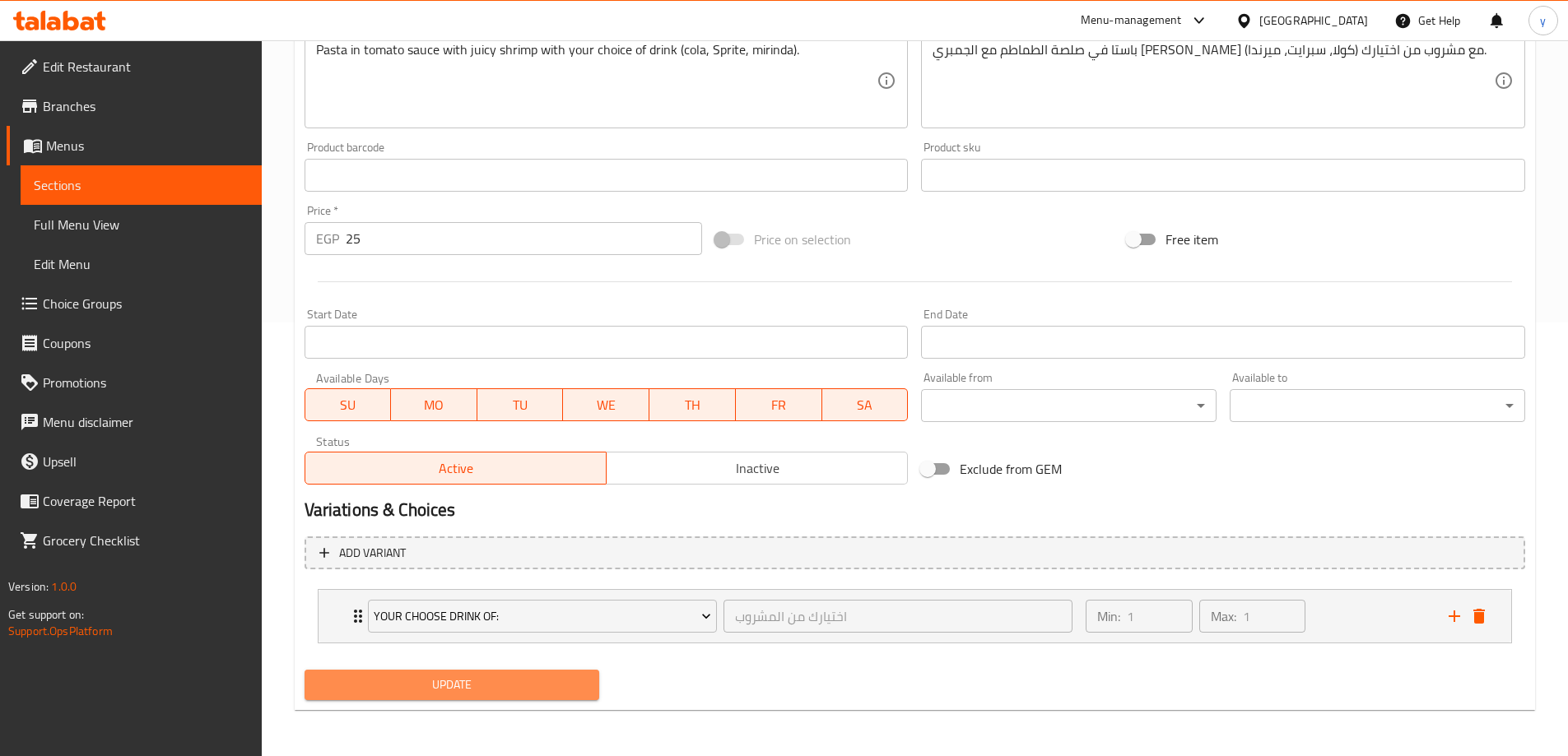
click at [564, 682] on span "Update" at bounding box center [452, 685] width 269 height 21
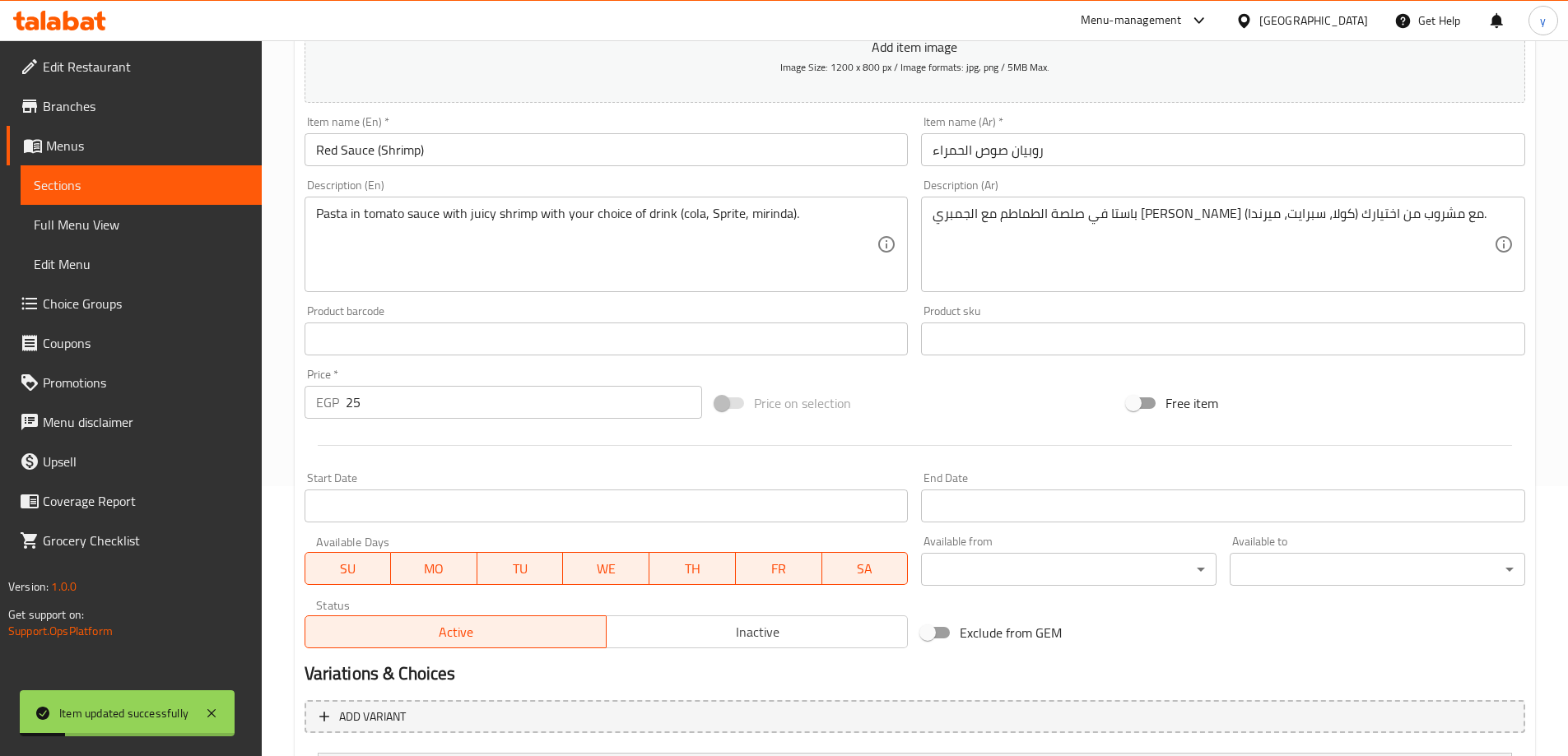
scroll to position [269, 0]
click at [120, 221] on span "Full Menu View" at bounding box center [141, 224] width 215 height 20
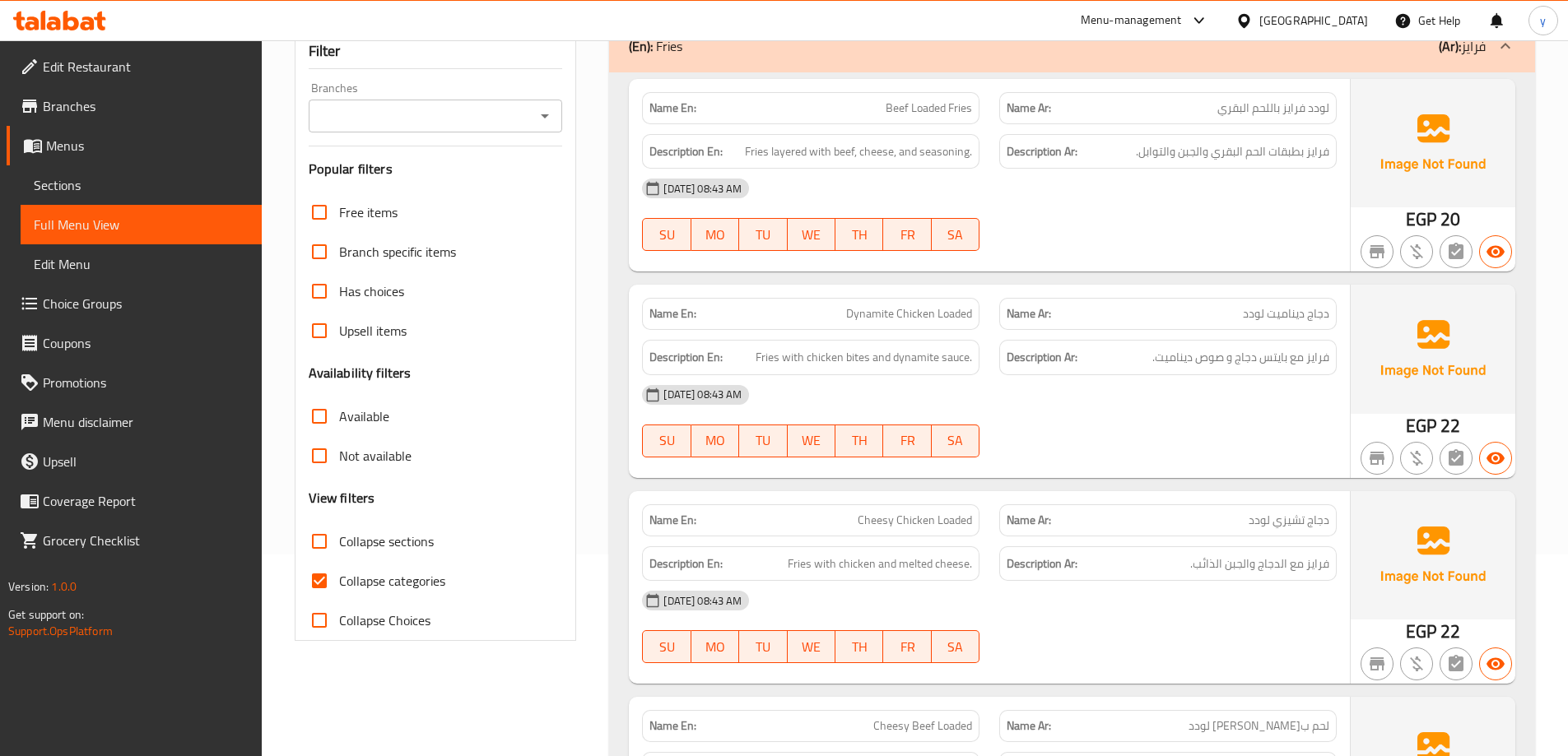
scroll to position [329, 0]
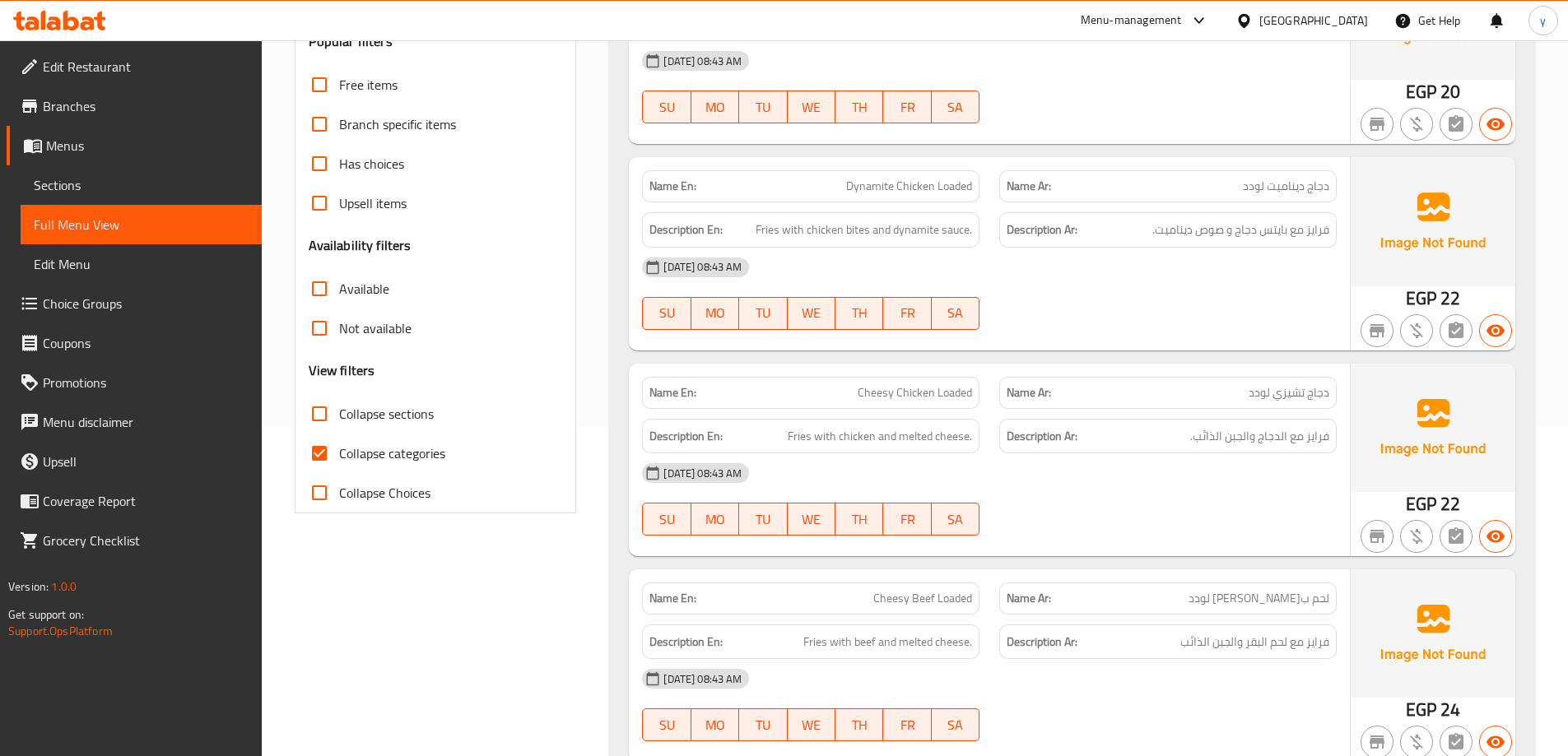
click at [415, 458] on span "Collapse categories" at bounding box center [392, 452] width 106 height 20
click at [339, 458] on input "Collapse categories" at bounding box center [319, 453] width 40 height 40
checkbox input "false"
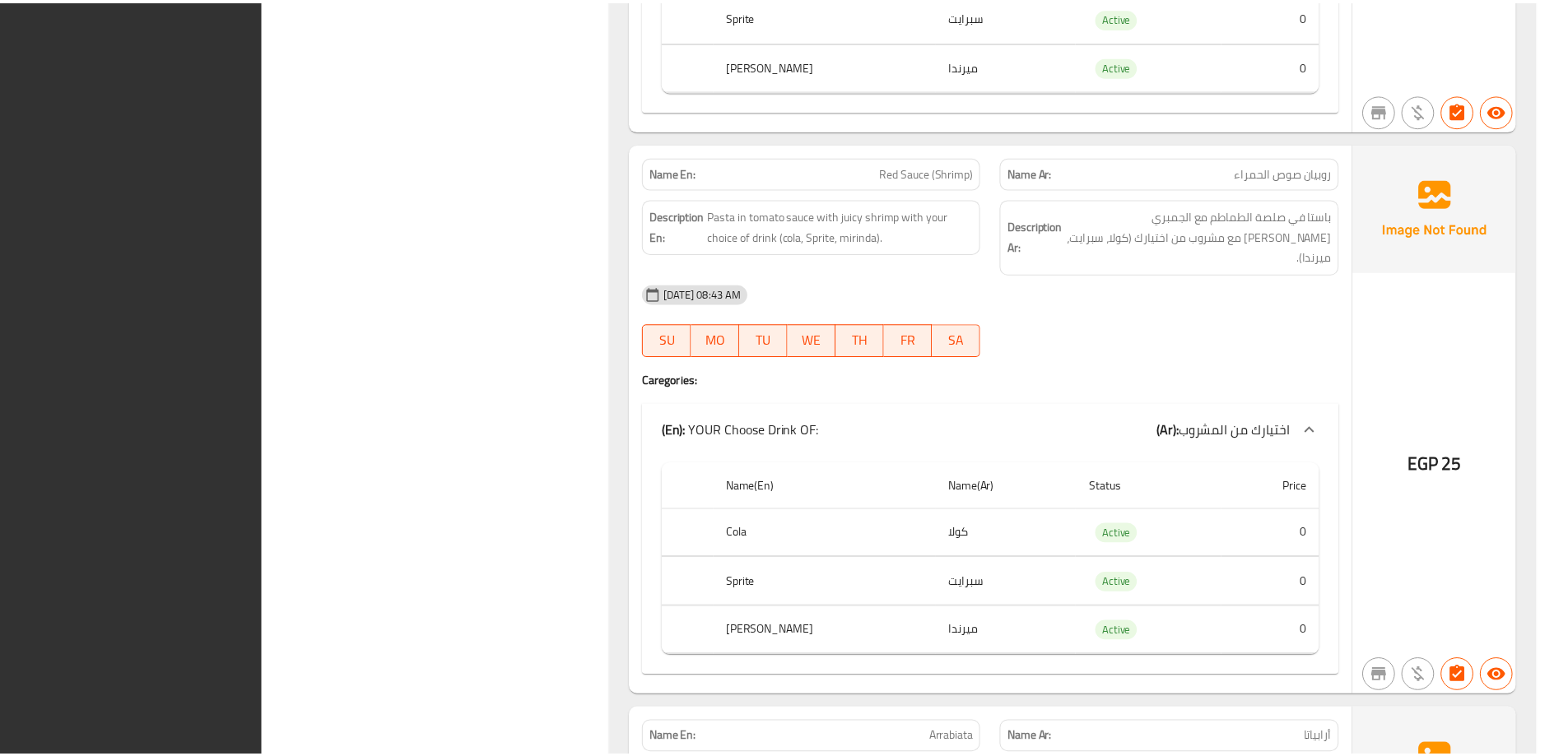
scroll to position [4073, 0]
